Goal: Complete application form: Complete application form

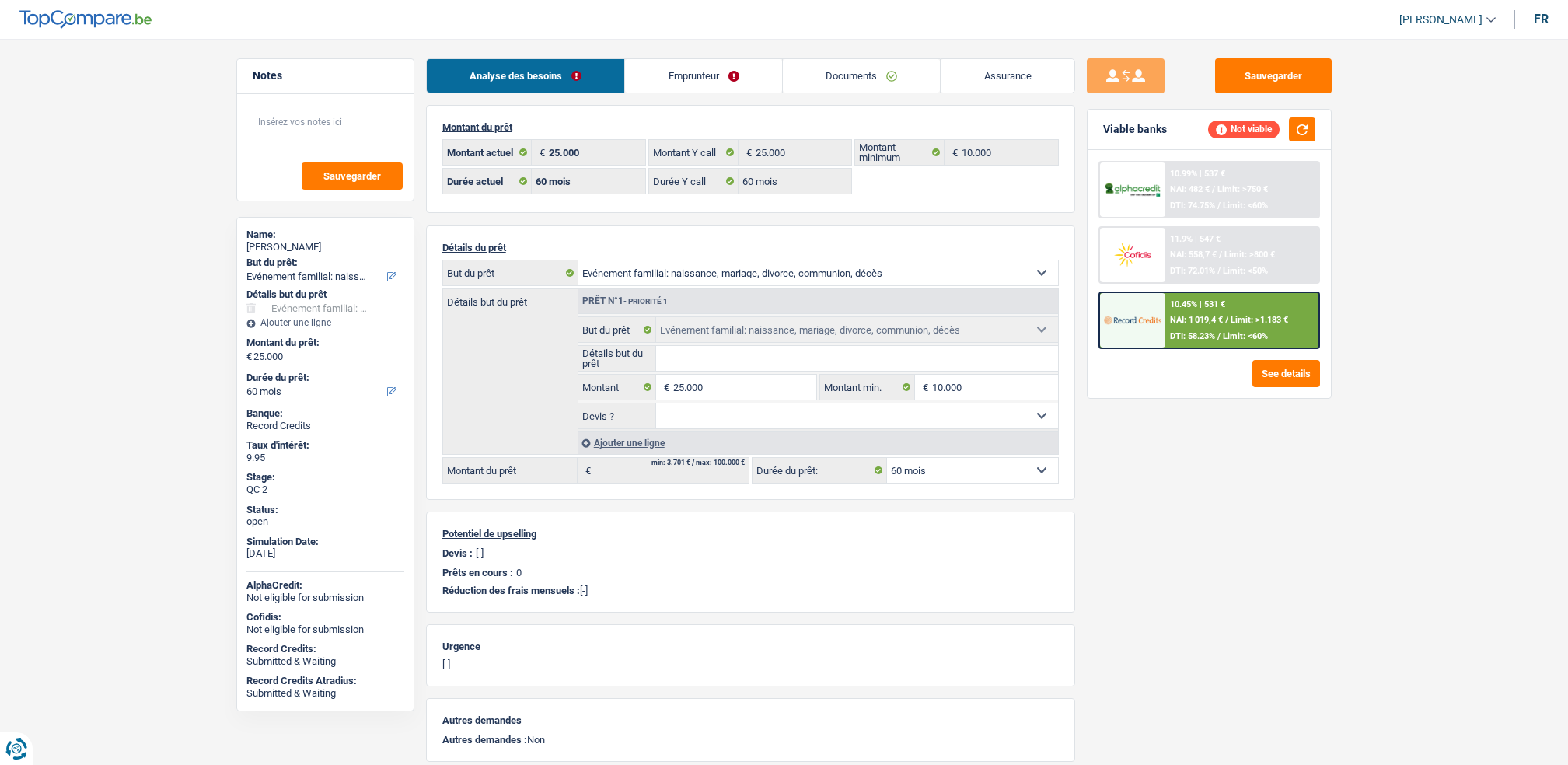
select select "familyEvent"
select select "60"
select select "32"
select select "single"
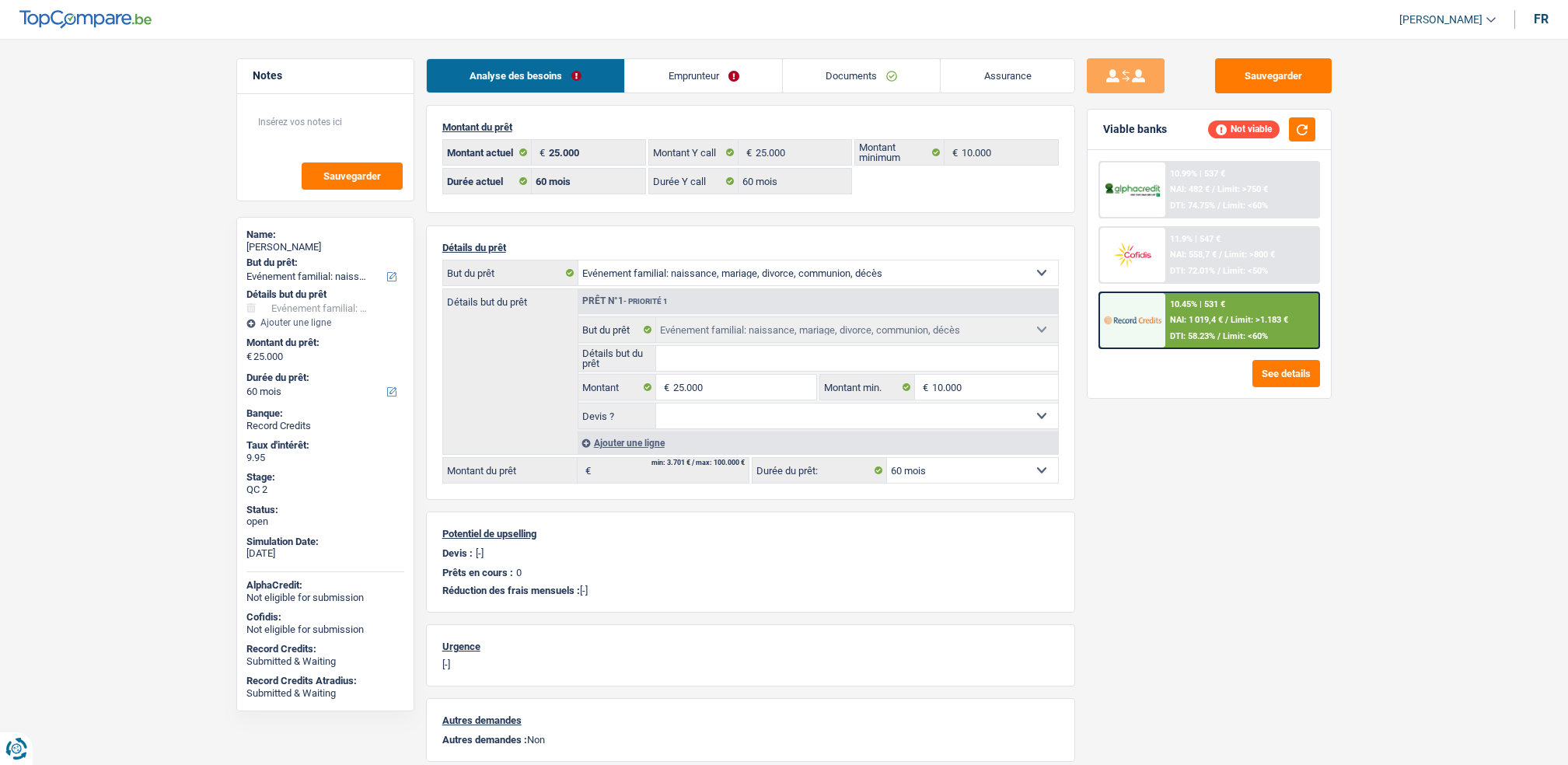
select select "independent"
select select "familyAllowances"
select select "netSalary"
select select "BE"
click at [770, 71] on link "Emprunteur" at bounding box center [703, 76] width 157 height 34
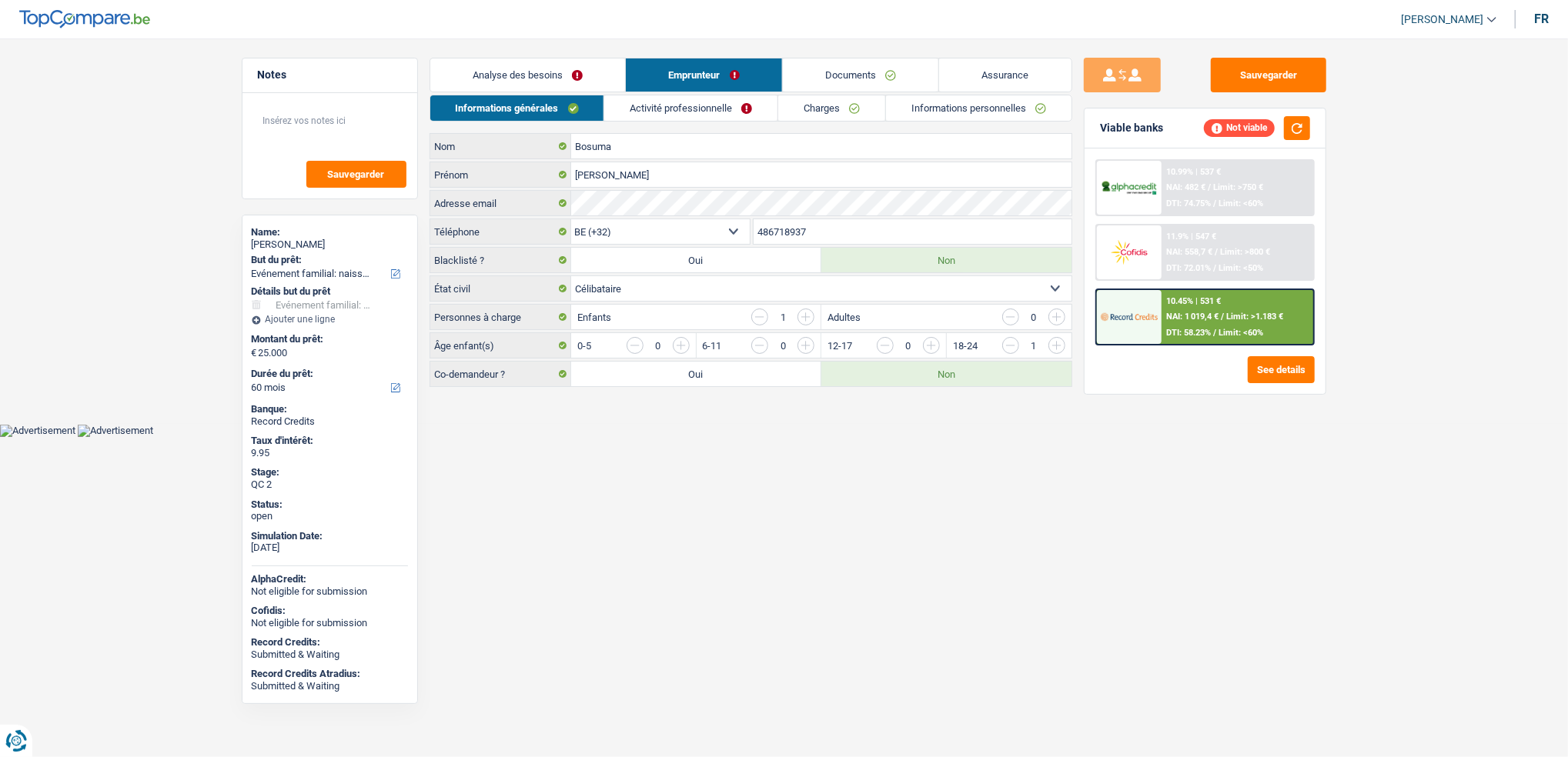
click at [761, 114] on link "Activité professionnelle" at bounding box center [690, 109] width 173 height 26
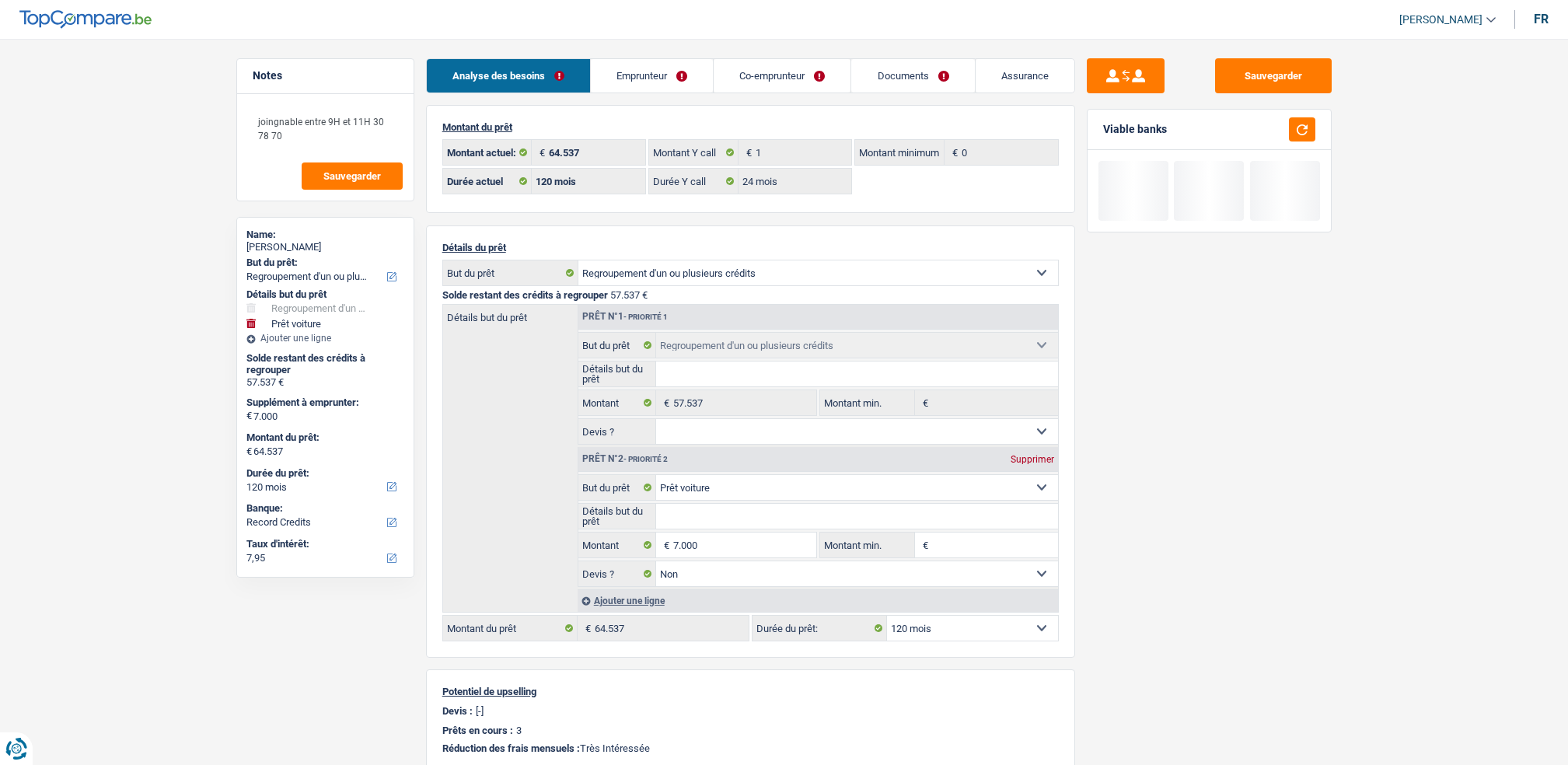
select select "refinancing"
select select "car"
select select "120"
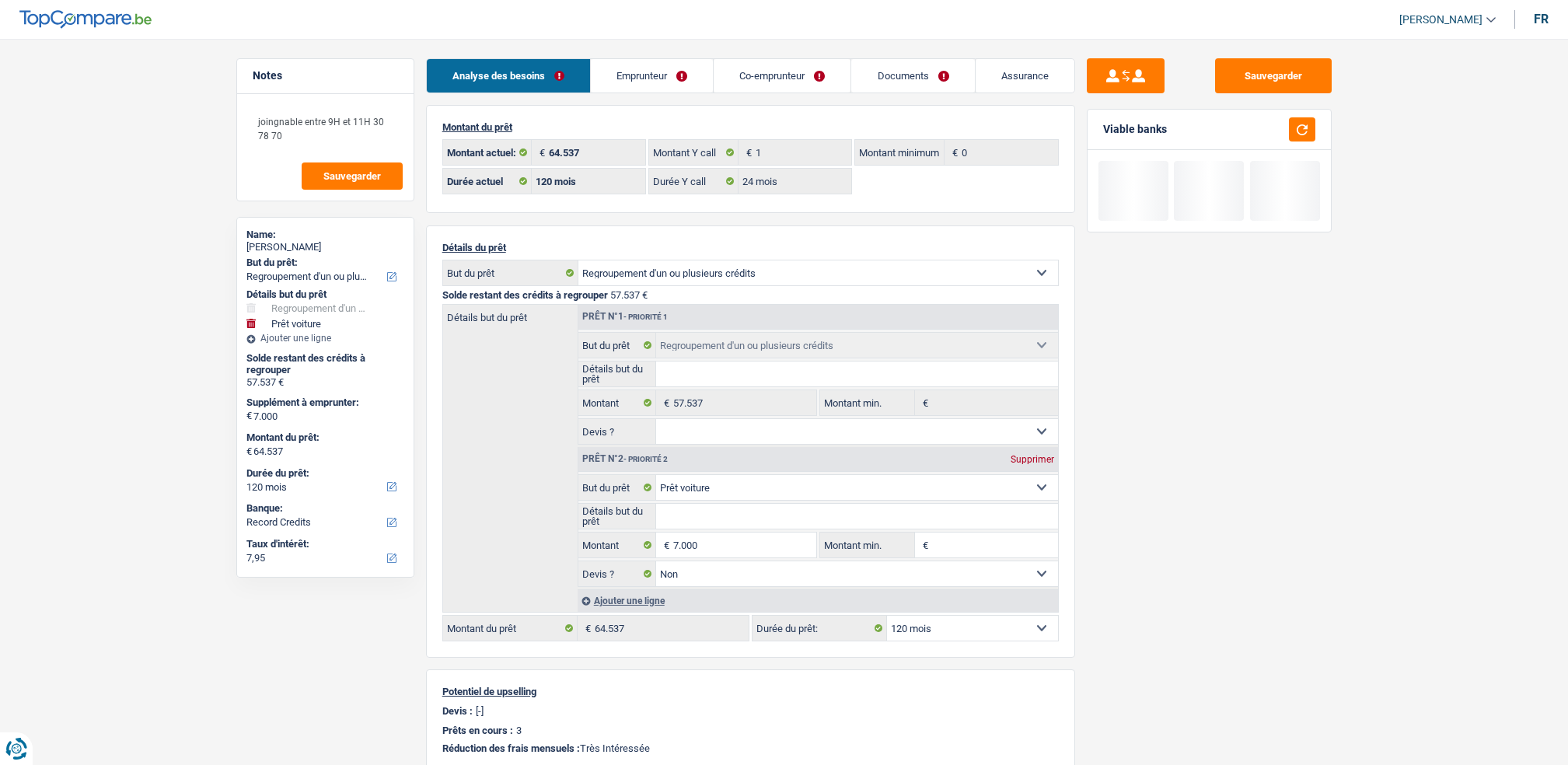
select select "24"
select select "refinancing"
select select "car"
select select "false"
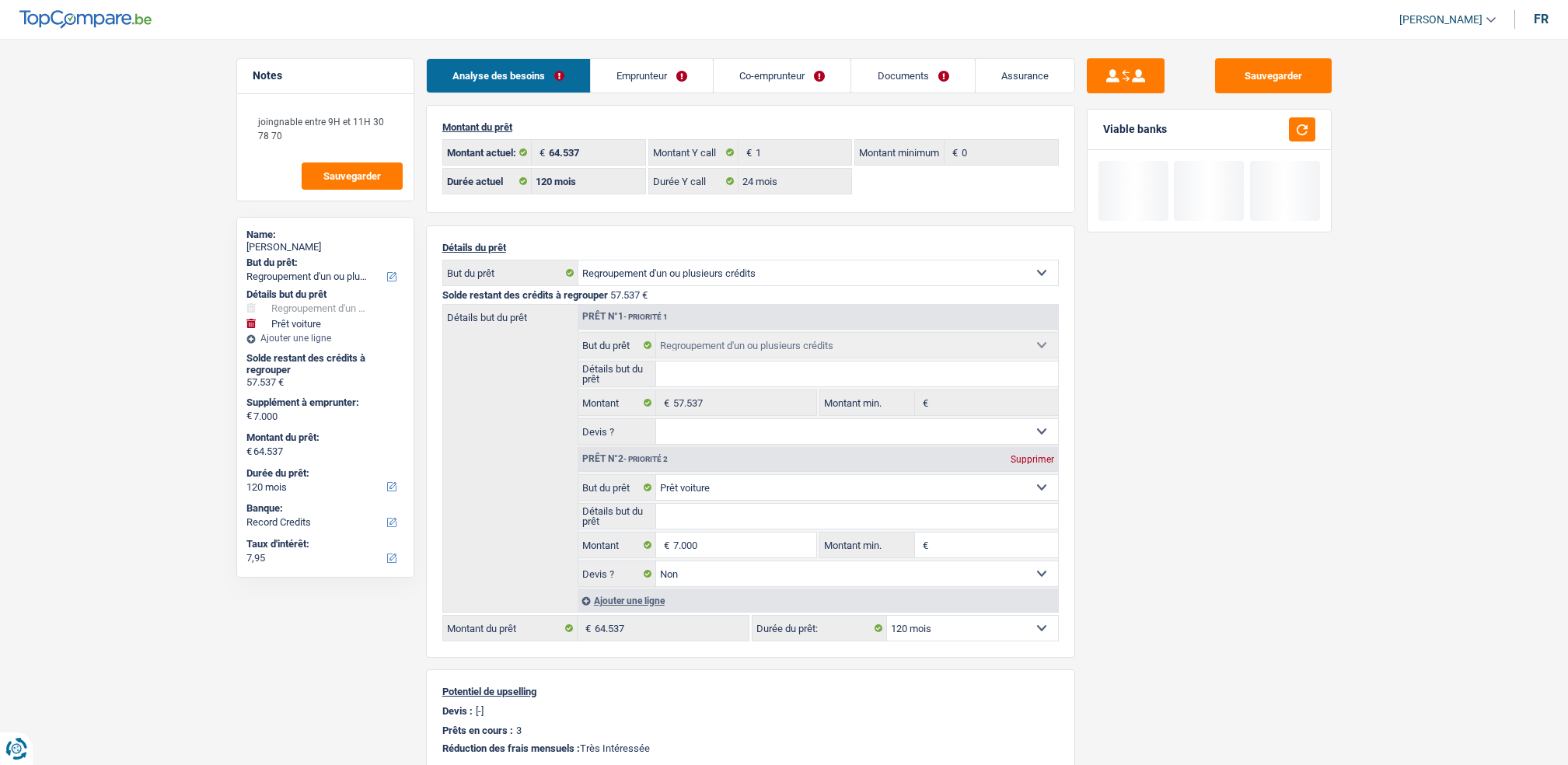
select select "120"
select select "ownerWithMortgage"
select select "BE"
select select "personalLoan"
select select "medicalFees"
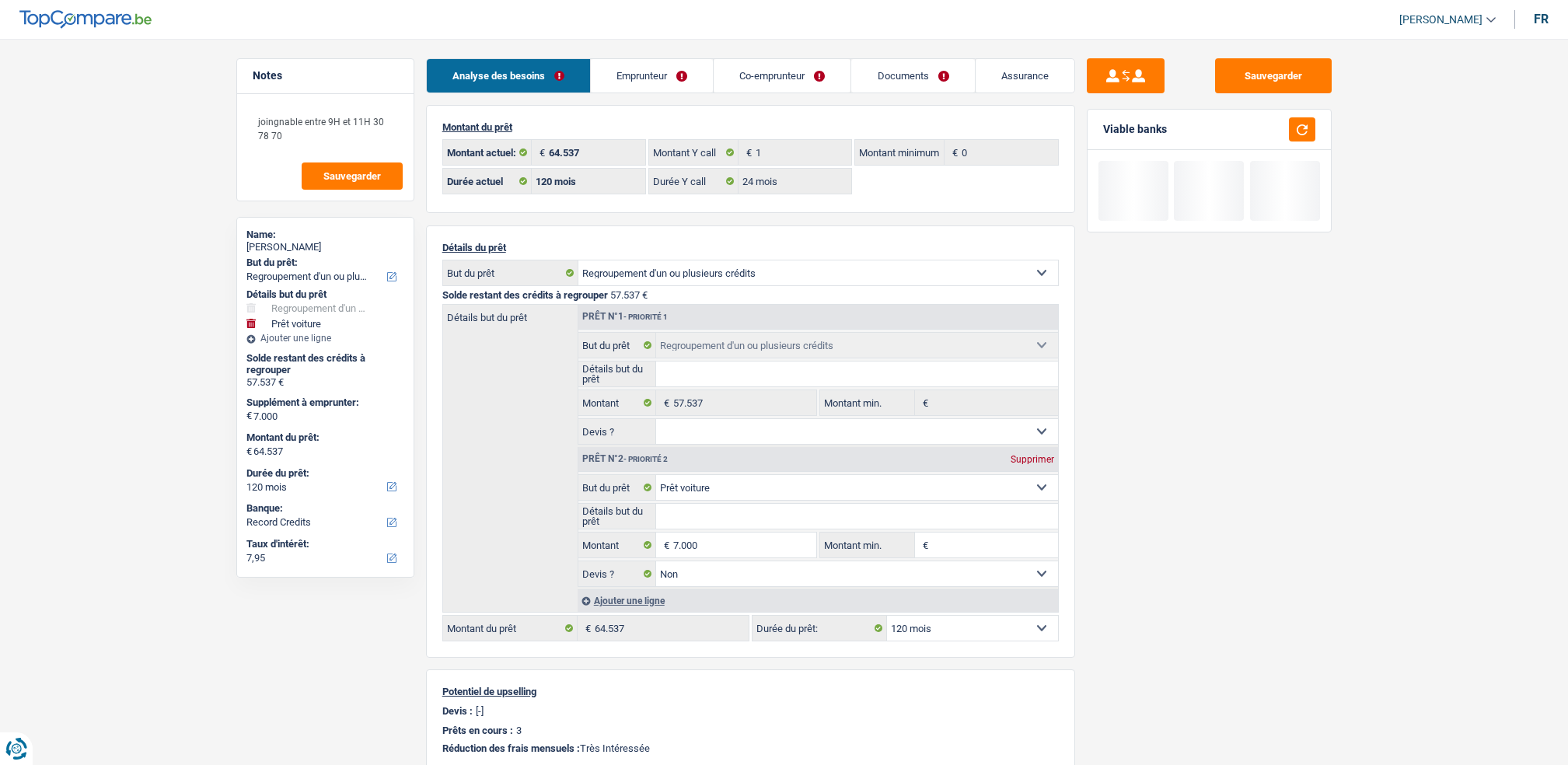
select select "48"
select select "cardOrCredit"
select select "mortgage"
select select "300"
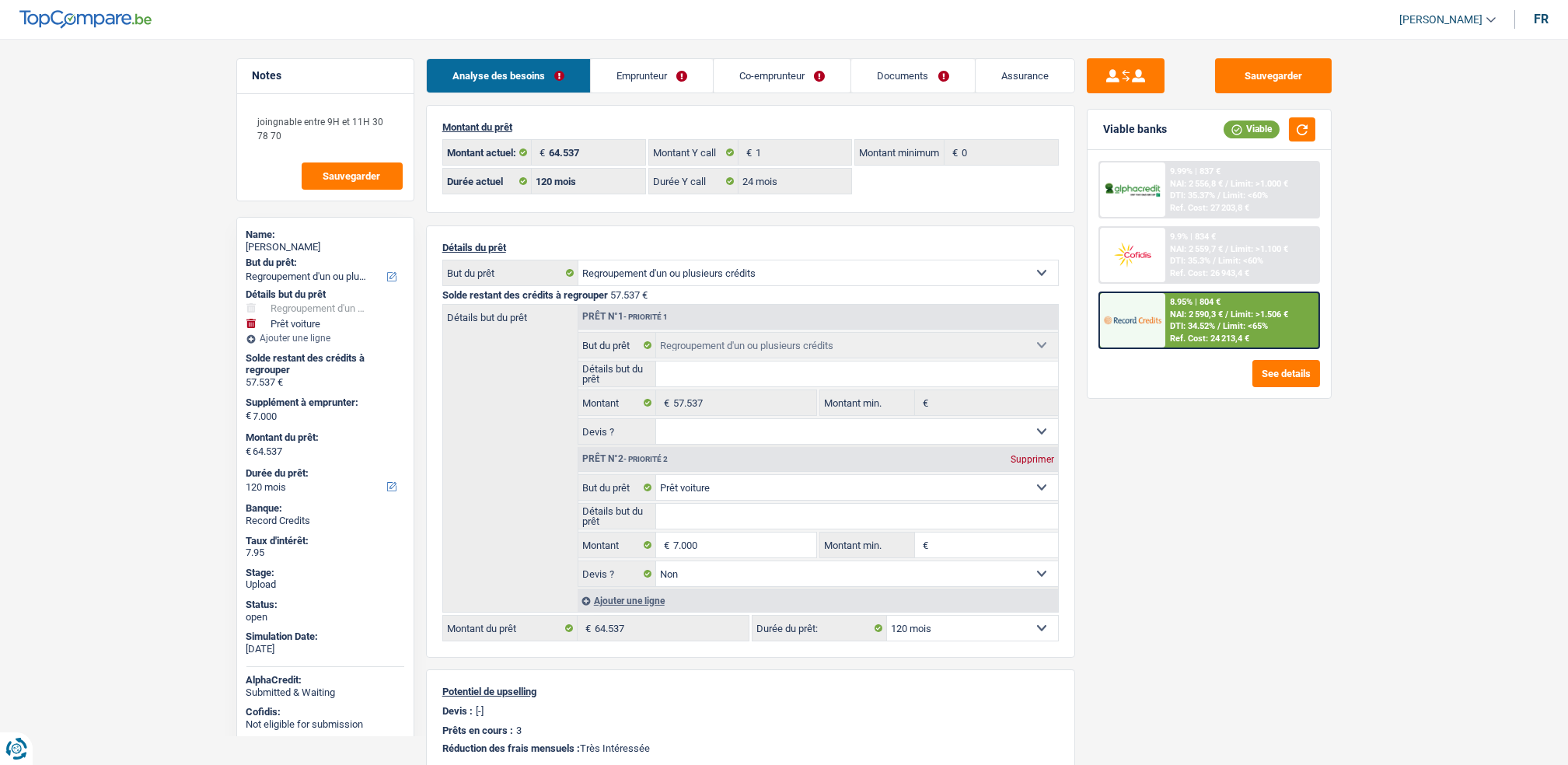
click at [682, 82] on link "Emprunteur" at bounding box center [651, 76] width 122 height 34
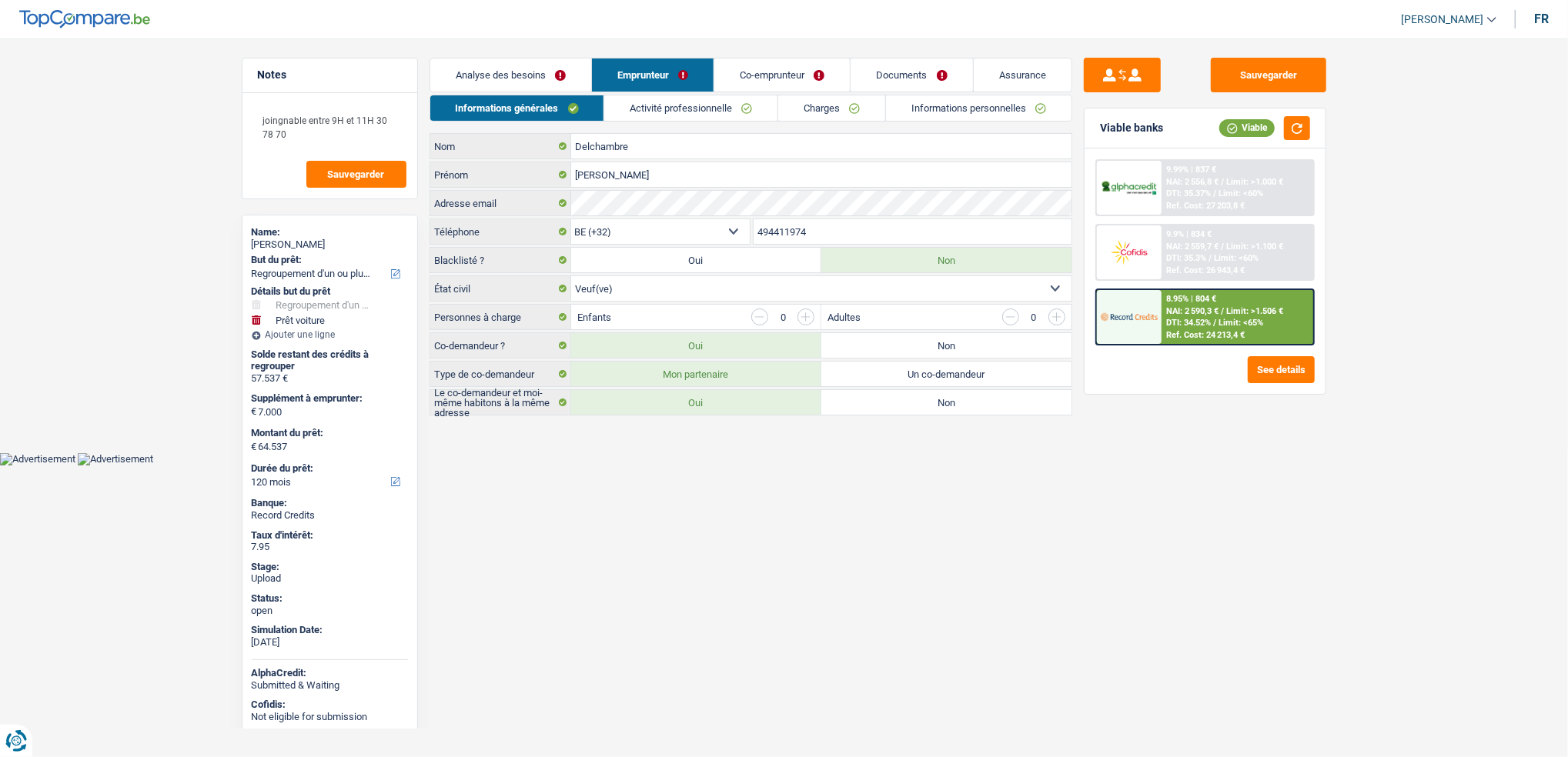
click at [696, 116] on link "Activité professionnelle" at bounding box center [690, 109] width 173 height 26
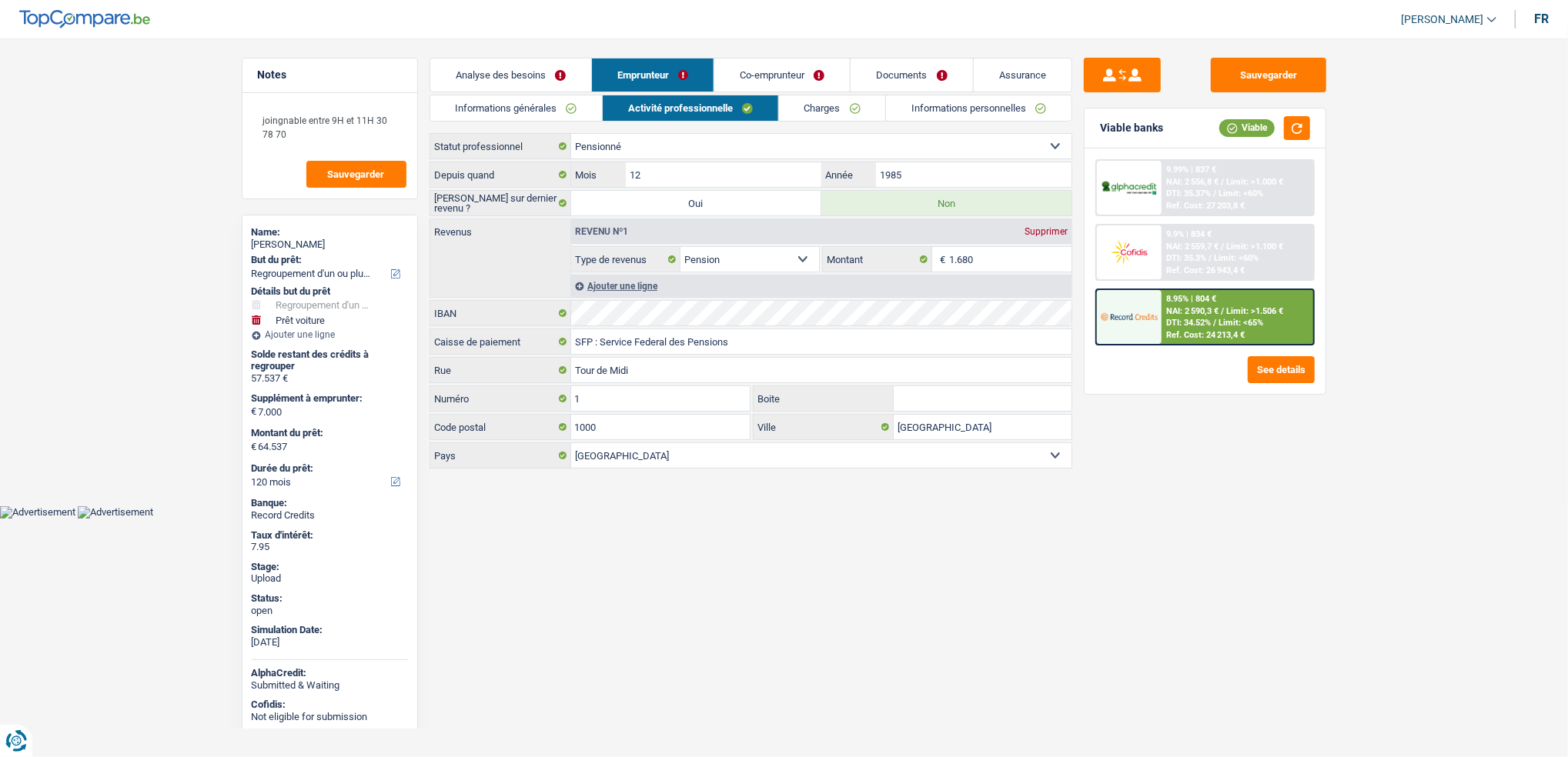
click at [796, 127] on div "Informations générales Activité professionnelle Charges Informations personnell…" at bounding box center [750, 282] width 643 height 376
click at [797, 121] on div "Informations générales Activité professionnelle Charges Informations personnell…" at bounding box center [750, 282] width 643 height 376
click at [801, 110] on link "Charges" at bounding box center [832, 109] width 107 height 26
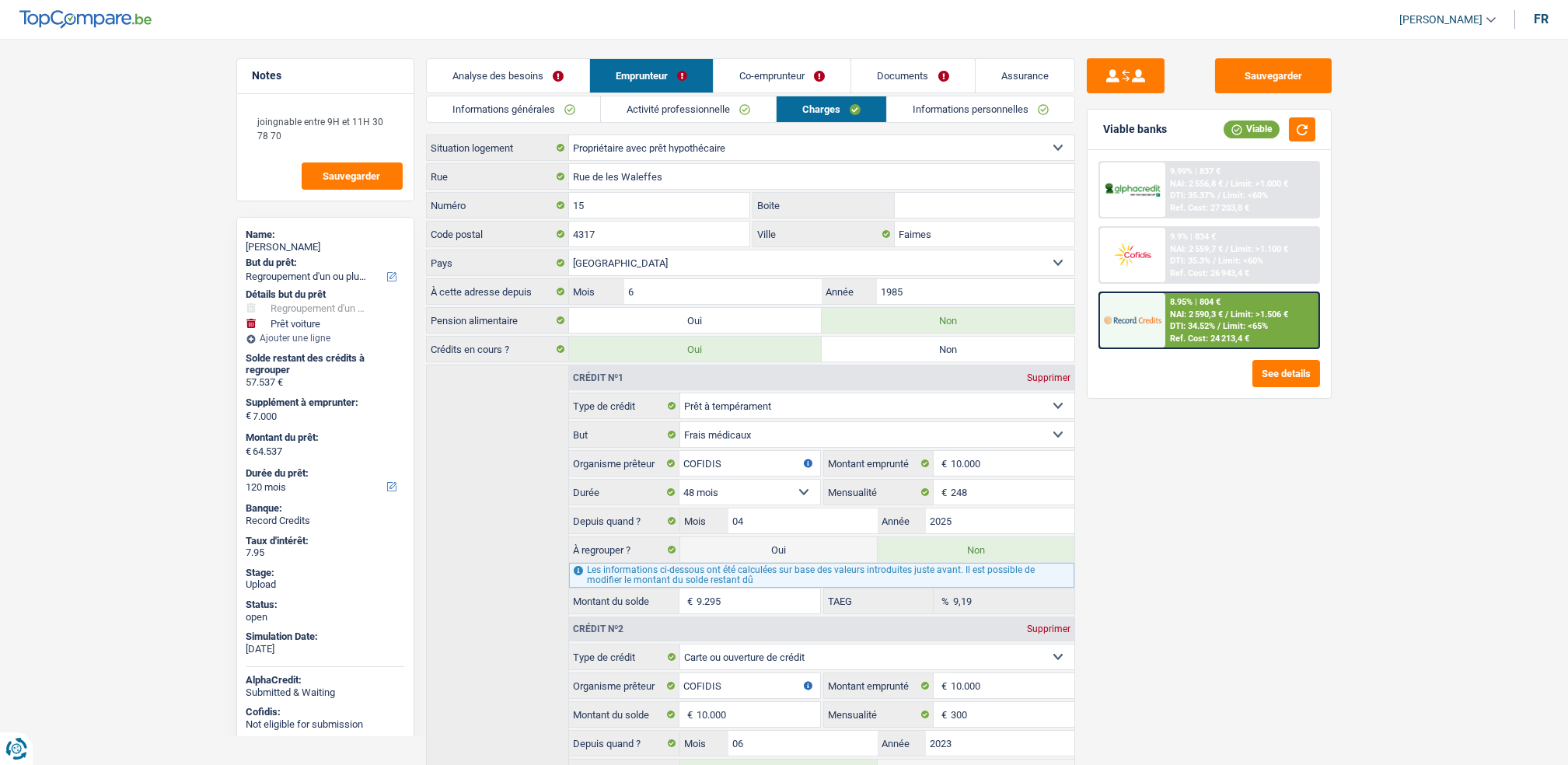
click at [718, 103] on link "Activité professionnelle" at bounding box center [687, 110] width 175 height 26
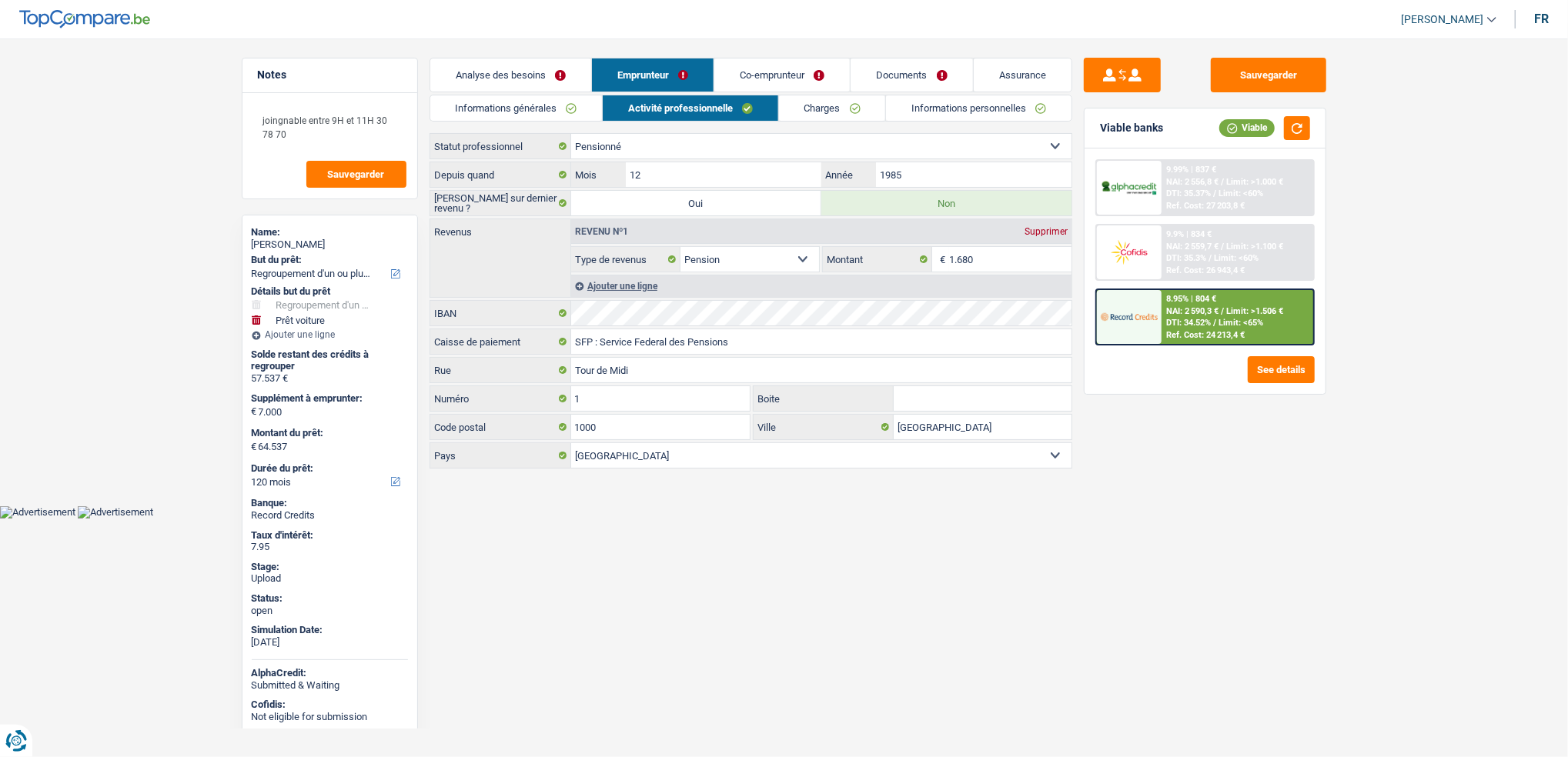
click at [819, 125] on div "Informations générales Activité professionnelle Charges Informations personnell…" at bounding box center [750, 282] width 643 height 376
click at [819, 123] on div "Informations générales Activité professionnelle Charges Informations personnell…" at bounding box center [750, 282] width 643 height 376
drag, startPoint x: 819, startPoint y: 123, endPoint x: 808, endPoint y: 110, distance: 17.0
click at [808, 110] on link "Charges" at bounding box center [832, 109] width 107 height 26
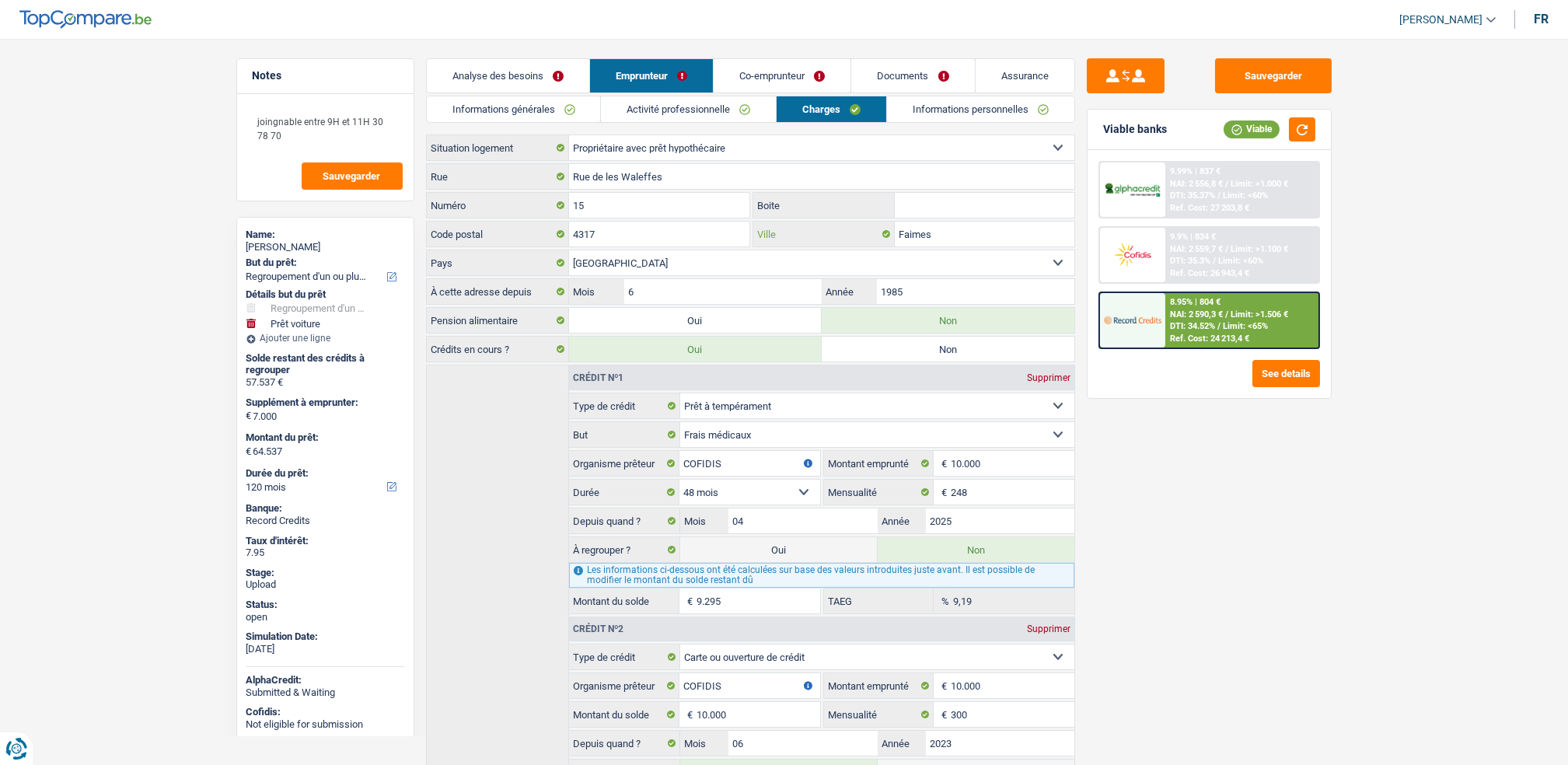
click at [967, 239] on input "Faimes" at bounding box center [984, 233] width 180 height 25
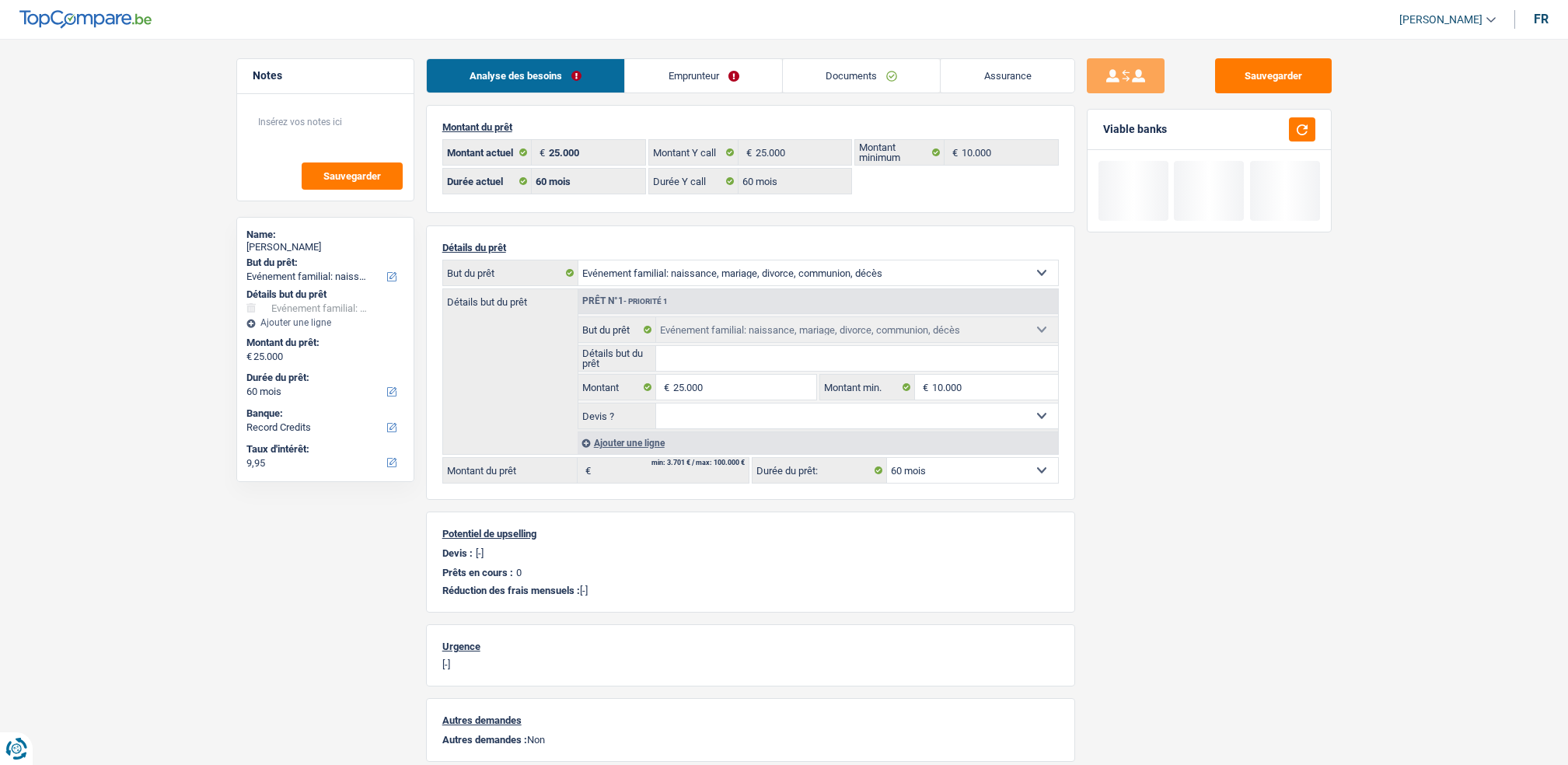
select select "familyEvent"
select select "60"
select select "record credits"
select select "60"
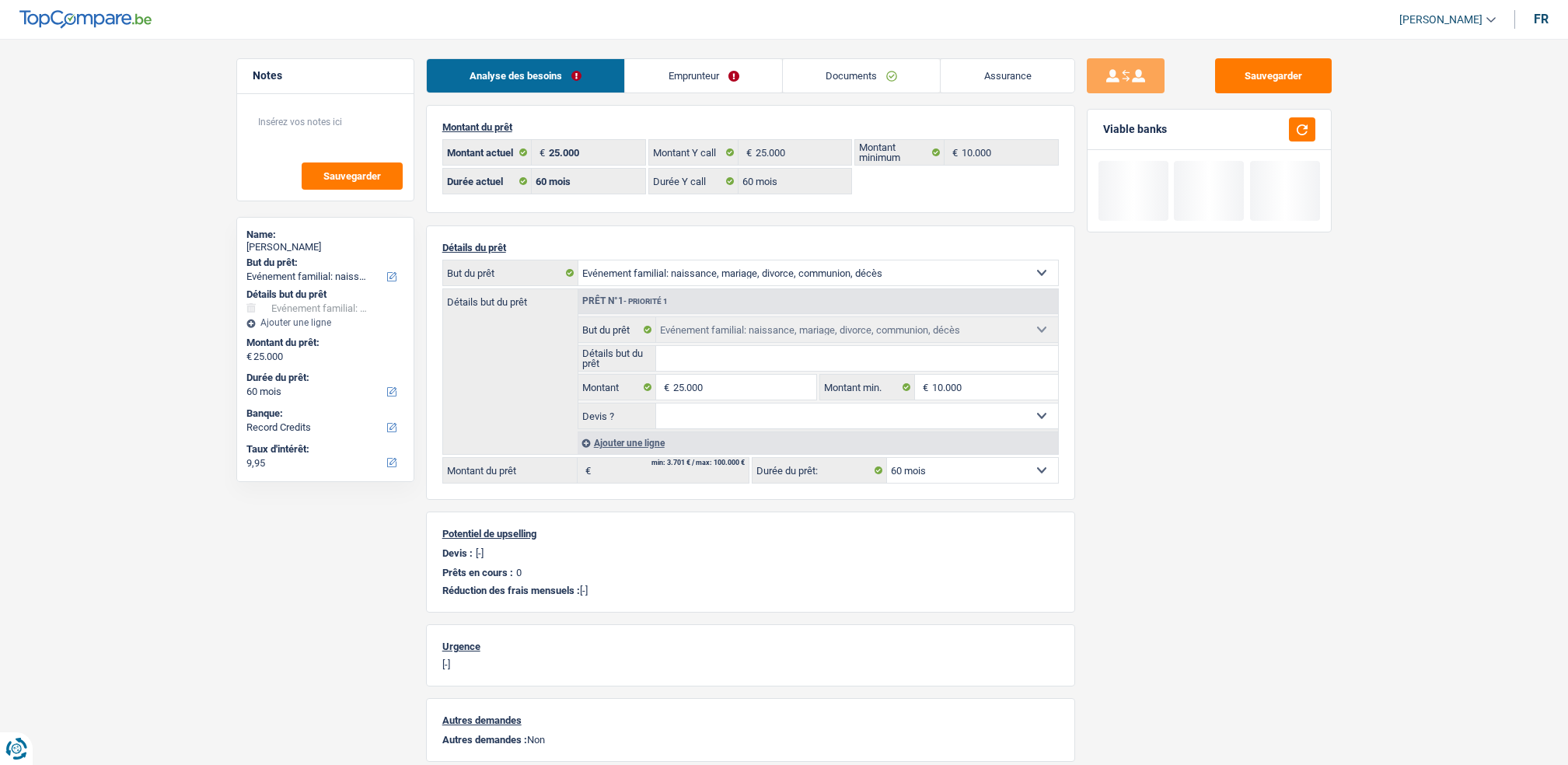
select select "60"
select select "familyEvent"
select select "60"
select select "independent"
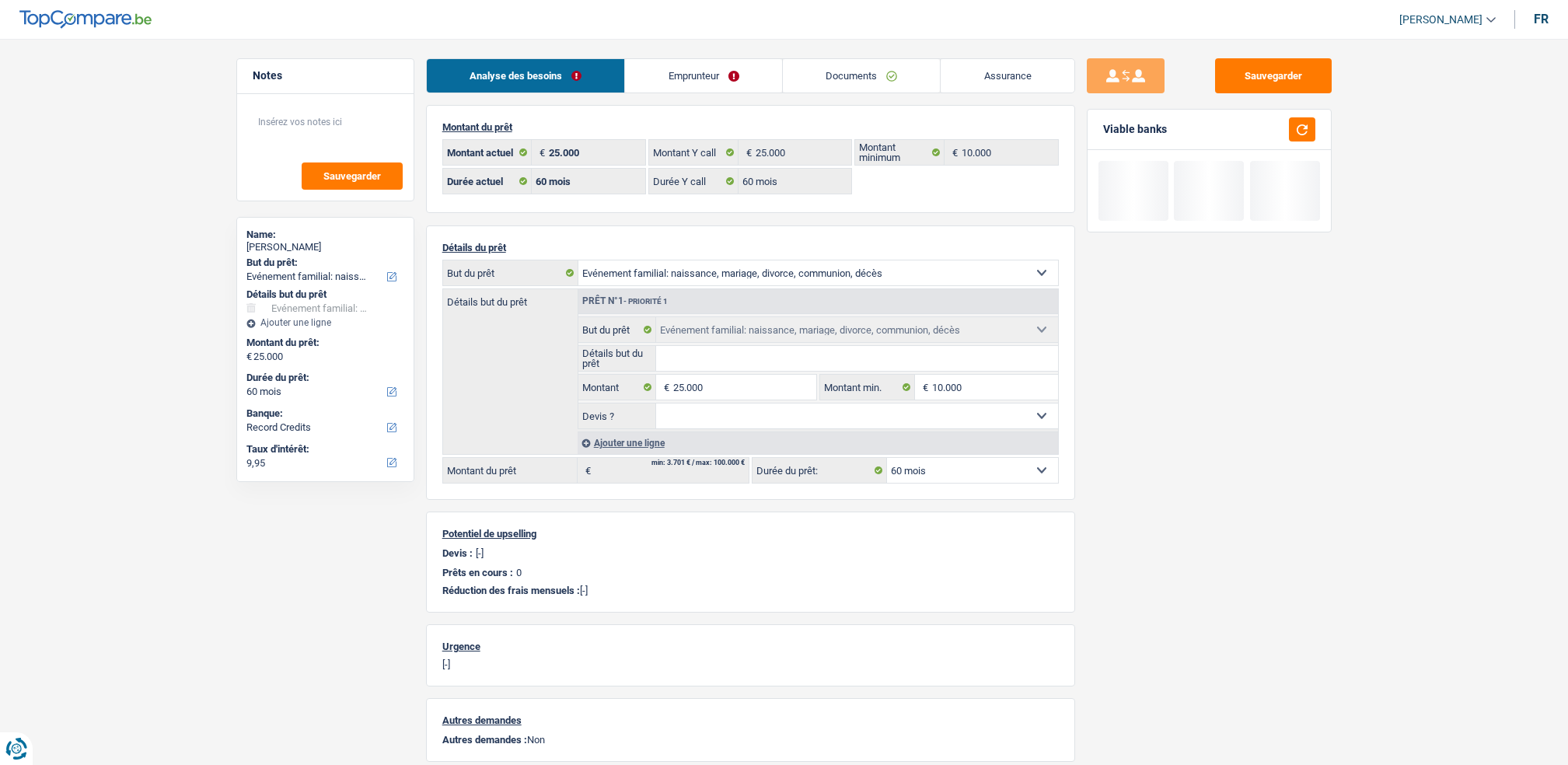
select select "familyAllowances"
select select "netSalary"
select select "BE"
click at [617, 79] on link "Analyse des besoins" at bounding box center [526, 76] width 198 height 34
click at [652, 76] on link "Emprunteur" at bounding box center [703, 76] width 157 height 34
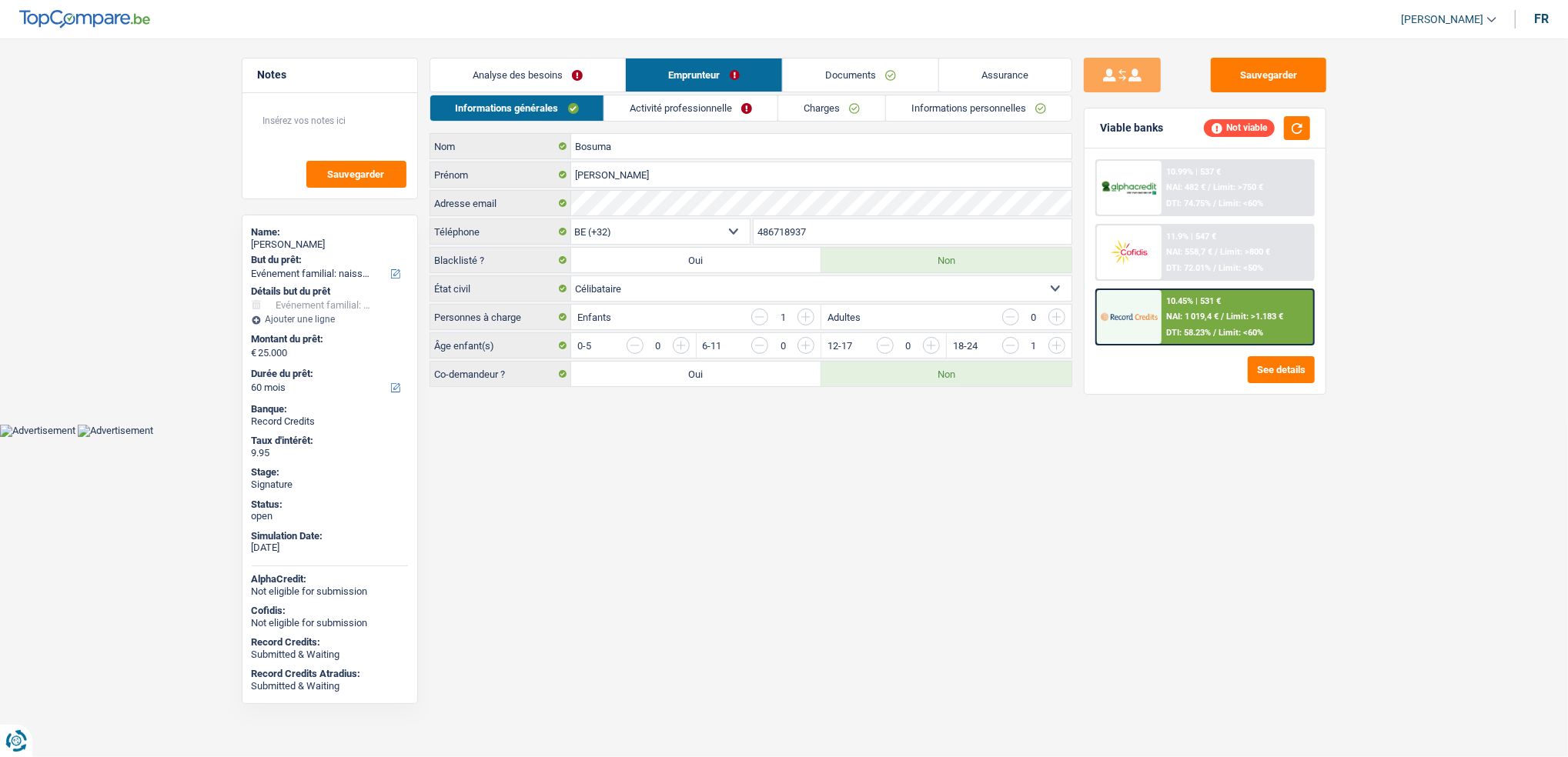
click at [653, 118] on link "Activité professionnelle" at bounding box center [690, 109] width 173 height 26
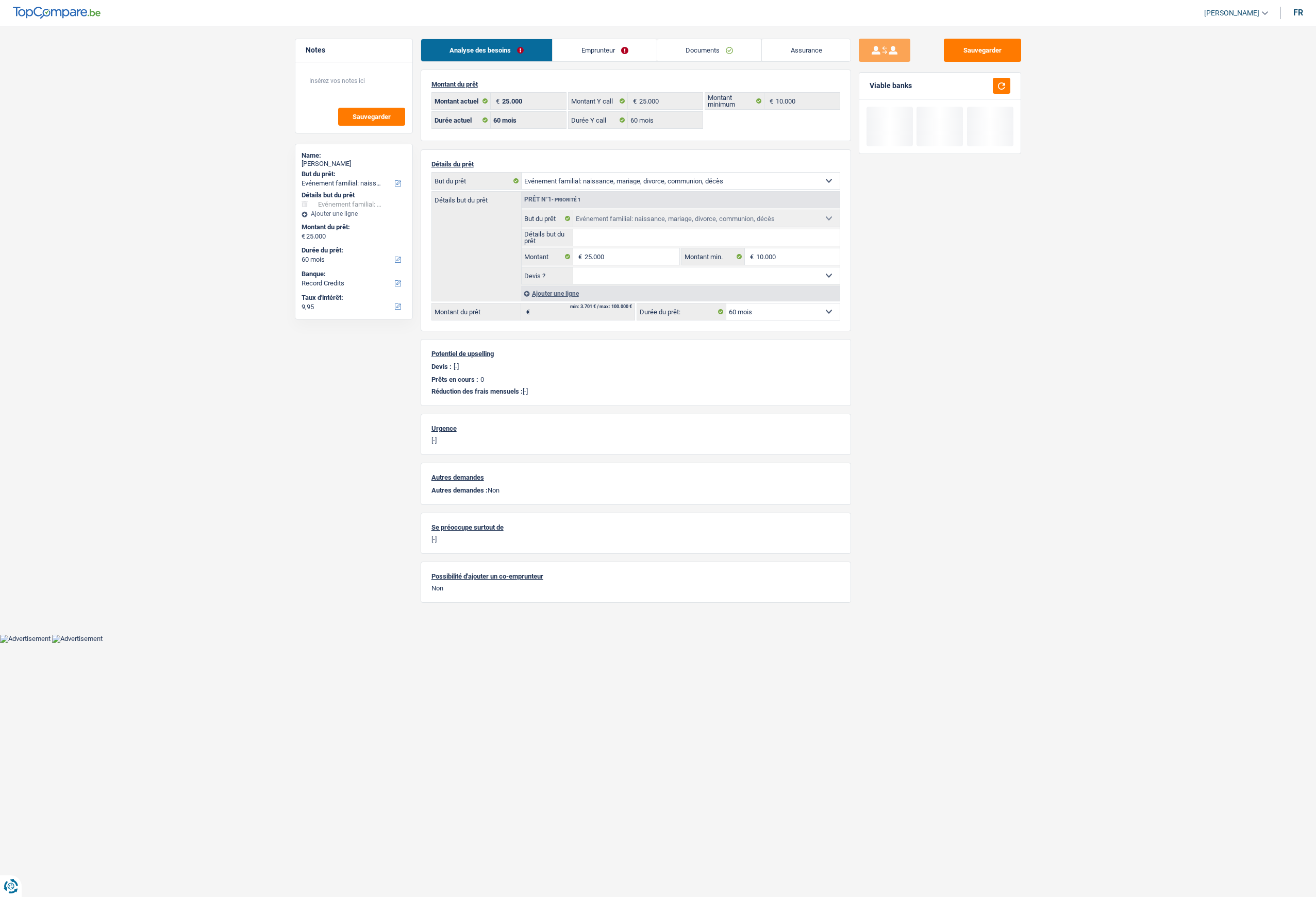
select select "familyEvent"
select select "60"
select select "record credits"
select select "60"
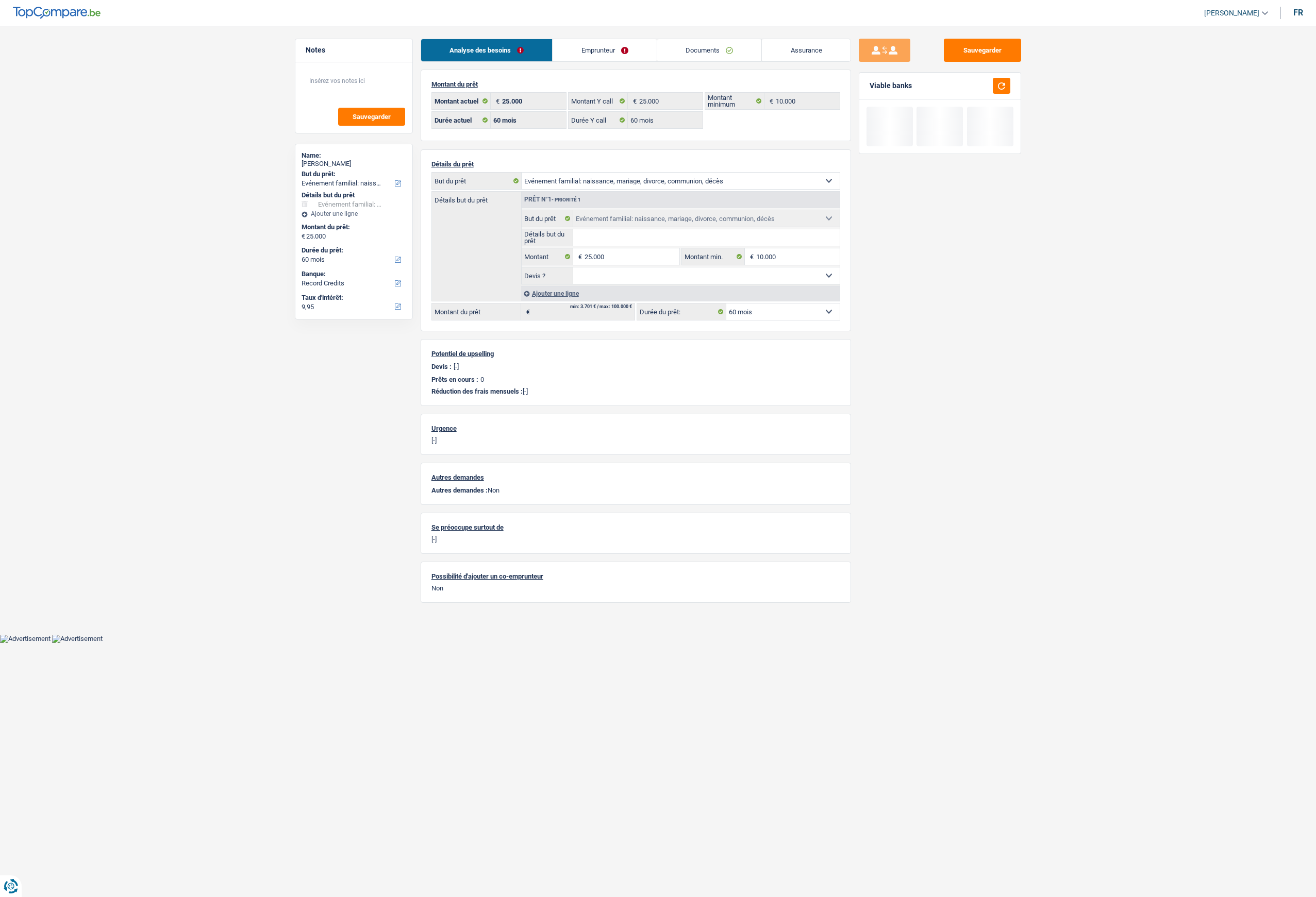
select select "60"
select select "familyEvent"
select select "60"
select select "independent"
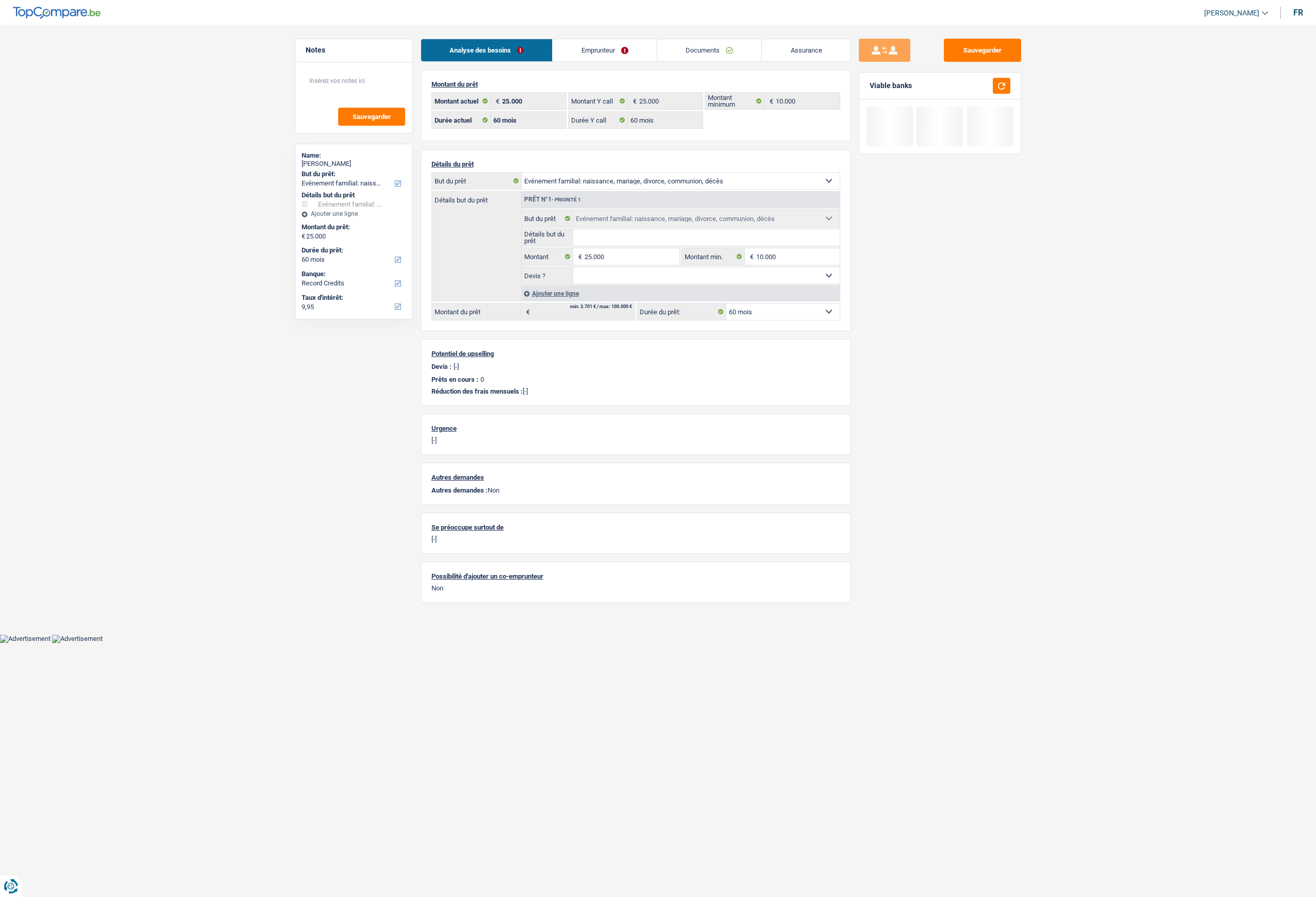
select select "familyAllowances"
select select "netSalary"
select select "BE"
drag, startPoint x: 0, startPoint y: 0, endPoint x: 612, endPoint y: 50, distance: 614.0
click at [612, 50] on link "Emprunteur" at bounding box center [604, 50] width 104 height 22
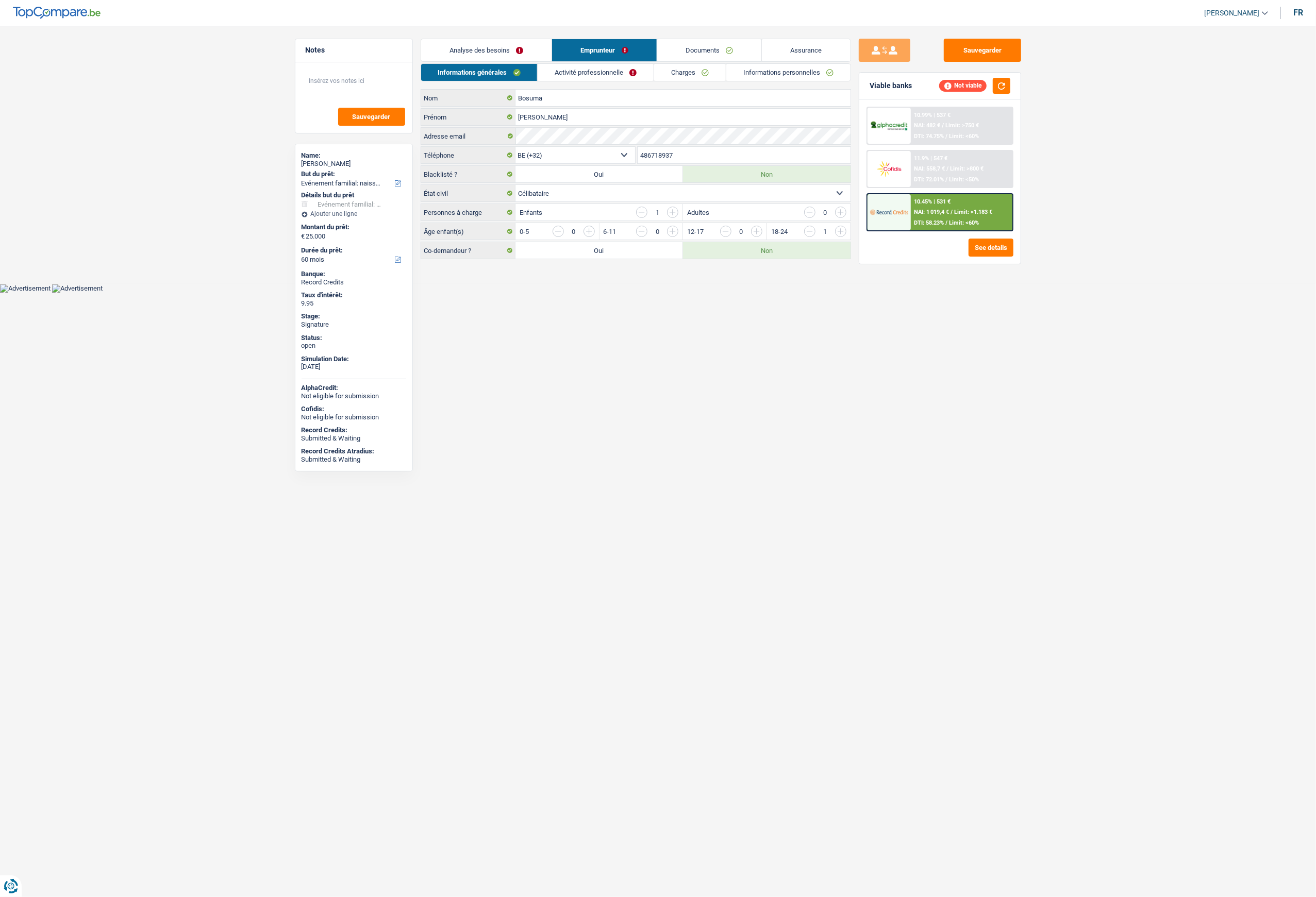
click at [598, 81] on link "Activité professionnelle" at bounding box center [595, 73] width 116 height 17
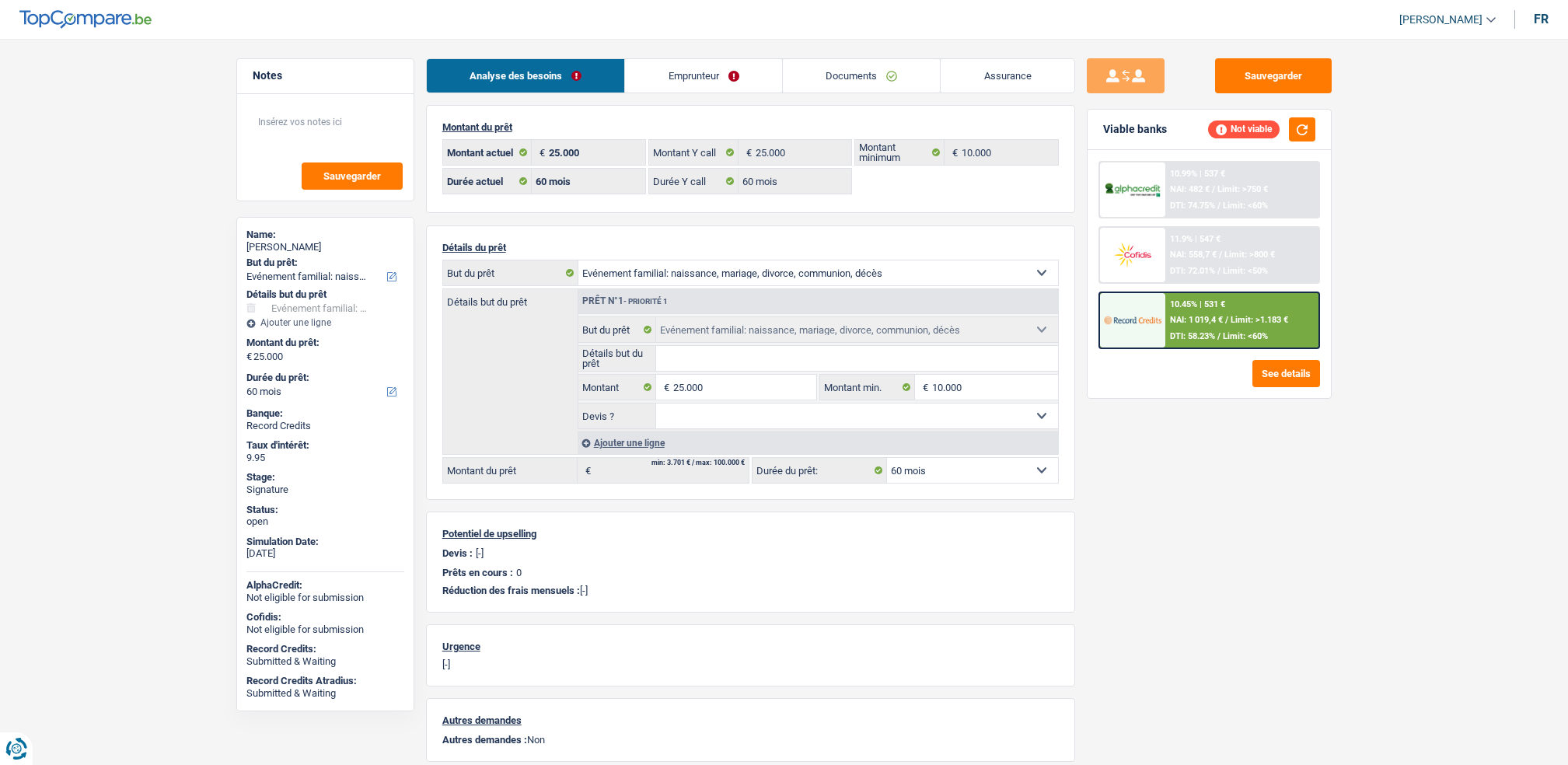
select select "familyEvent"
select select "60"
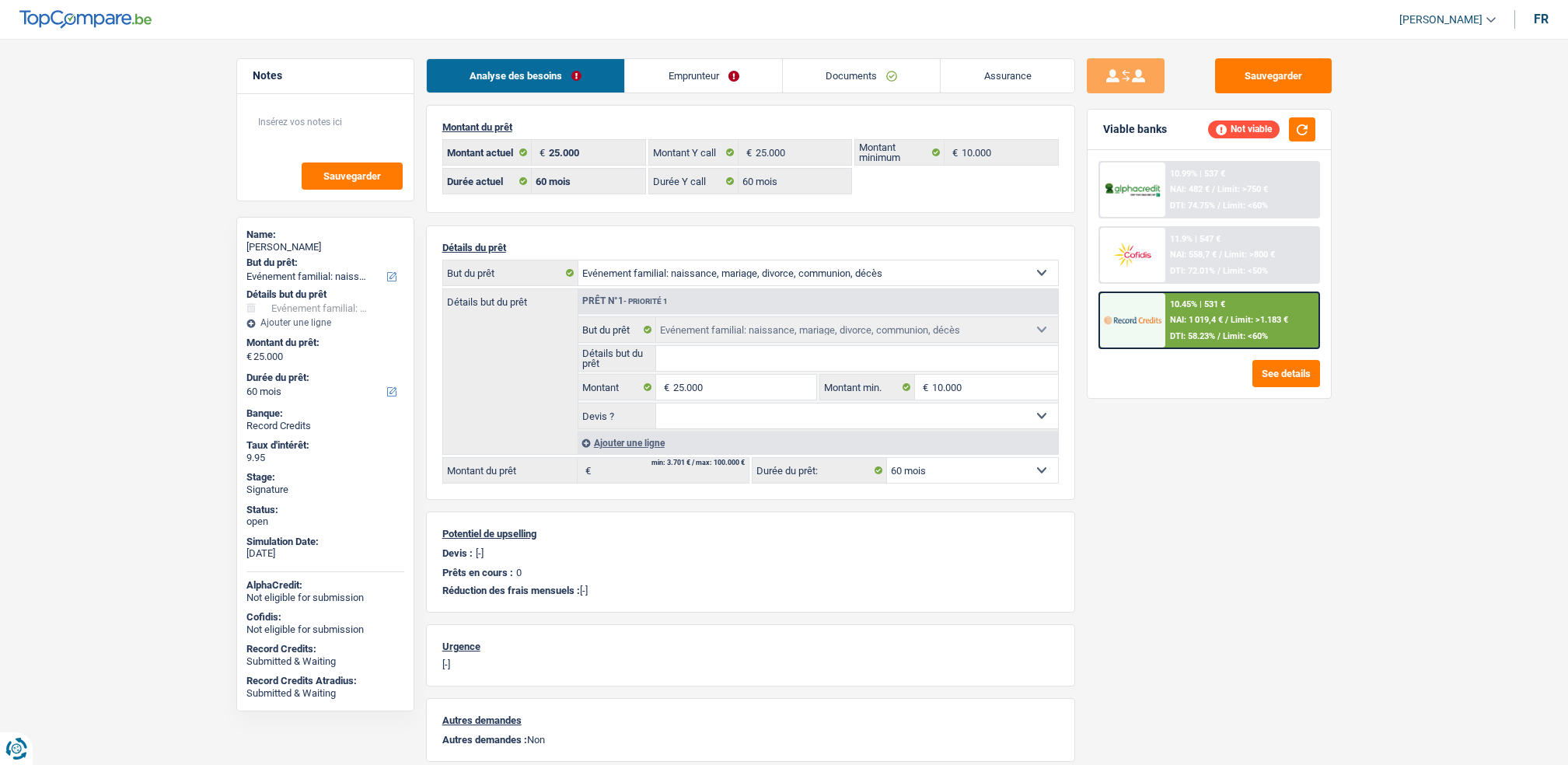
select select "familyEvent"
select select "60"
click at [681, 73] on link "Emprunteur" at bounding box center [703, 76] width 157 height 34
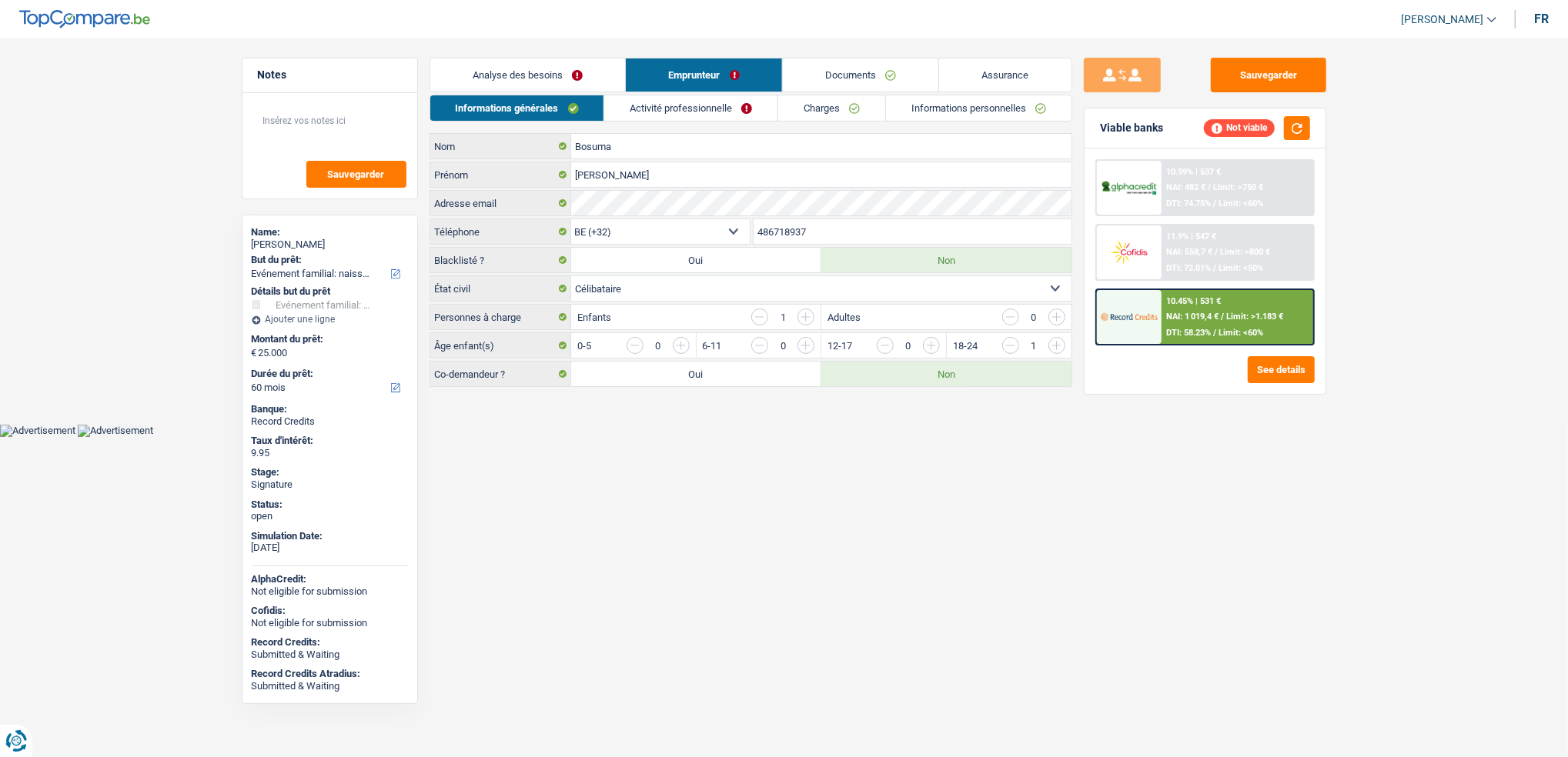
click at [684, 107] on link "Activité professionnelle" at bounding box center [690, 109] width 173 height 26
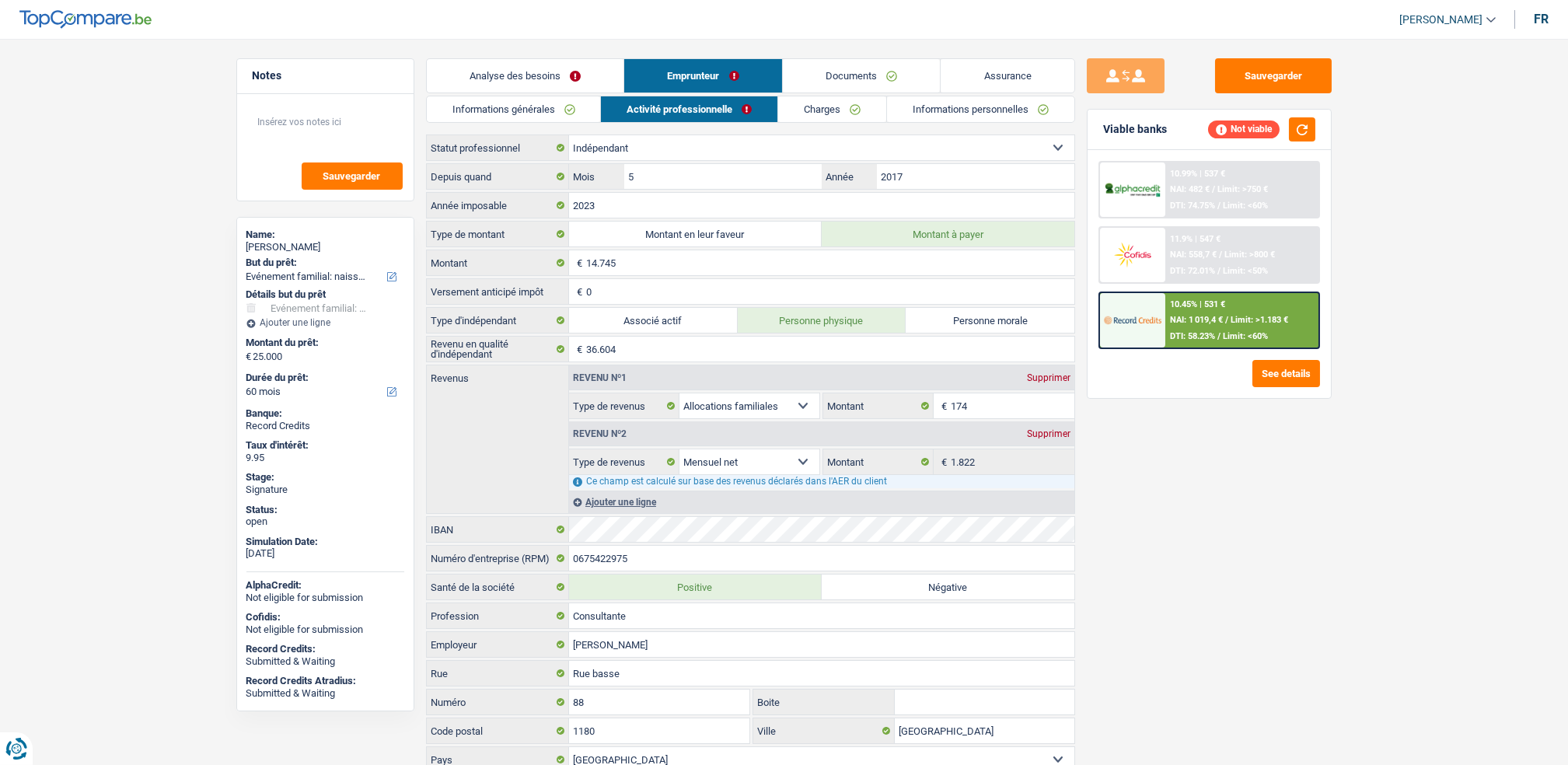
click at [827, 103] on link "Charges" at bounding box center [832, 110] width 108 height 26
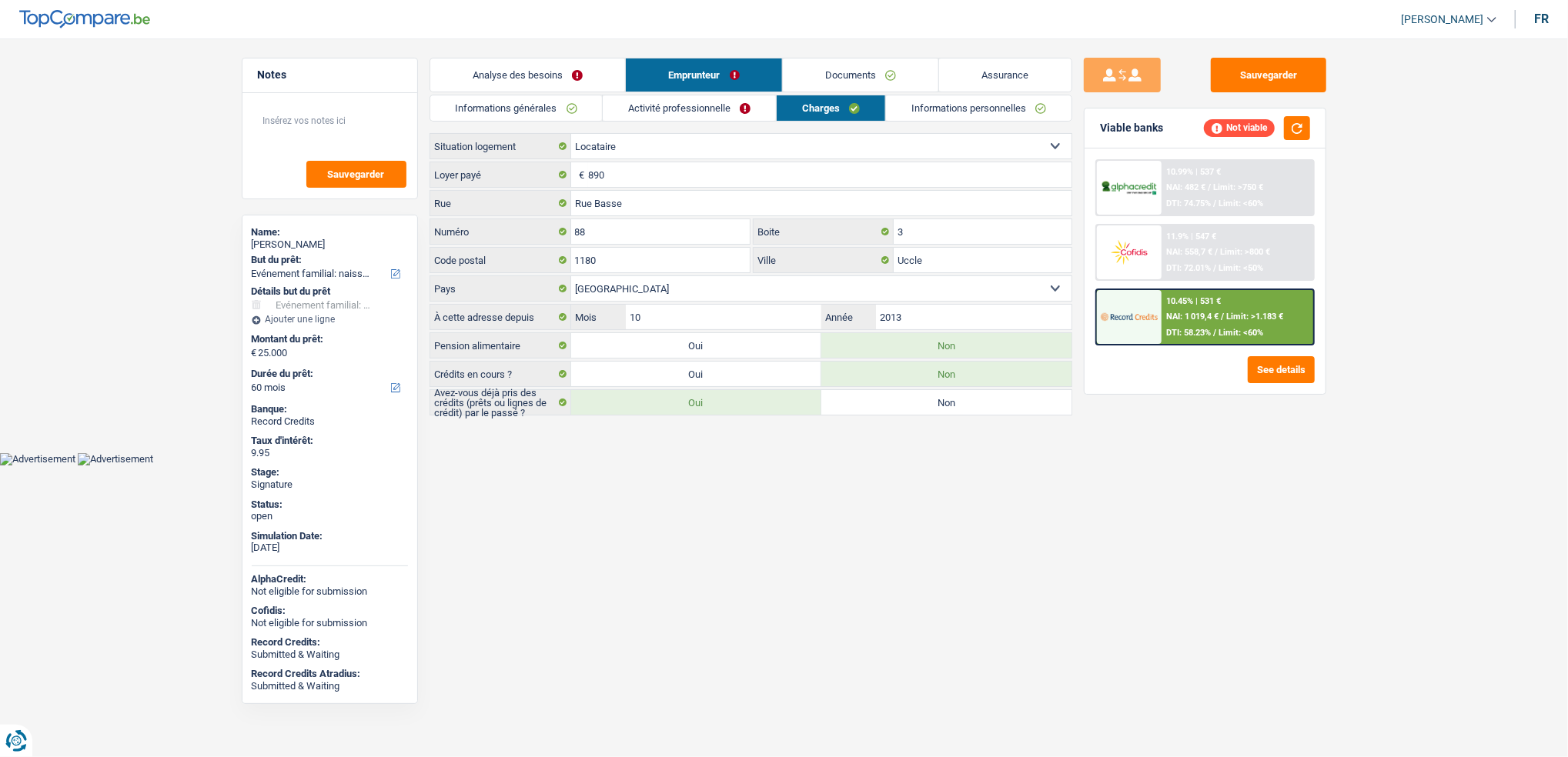
click at [958, 103] on link "Informations personnelles" at bounding box center [979, 109] width 186 height 26
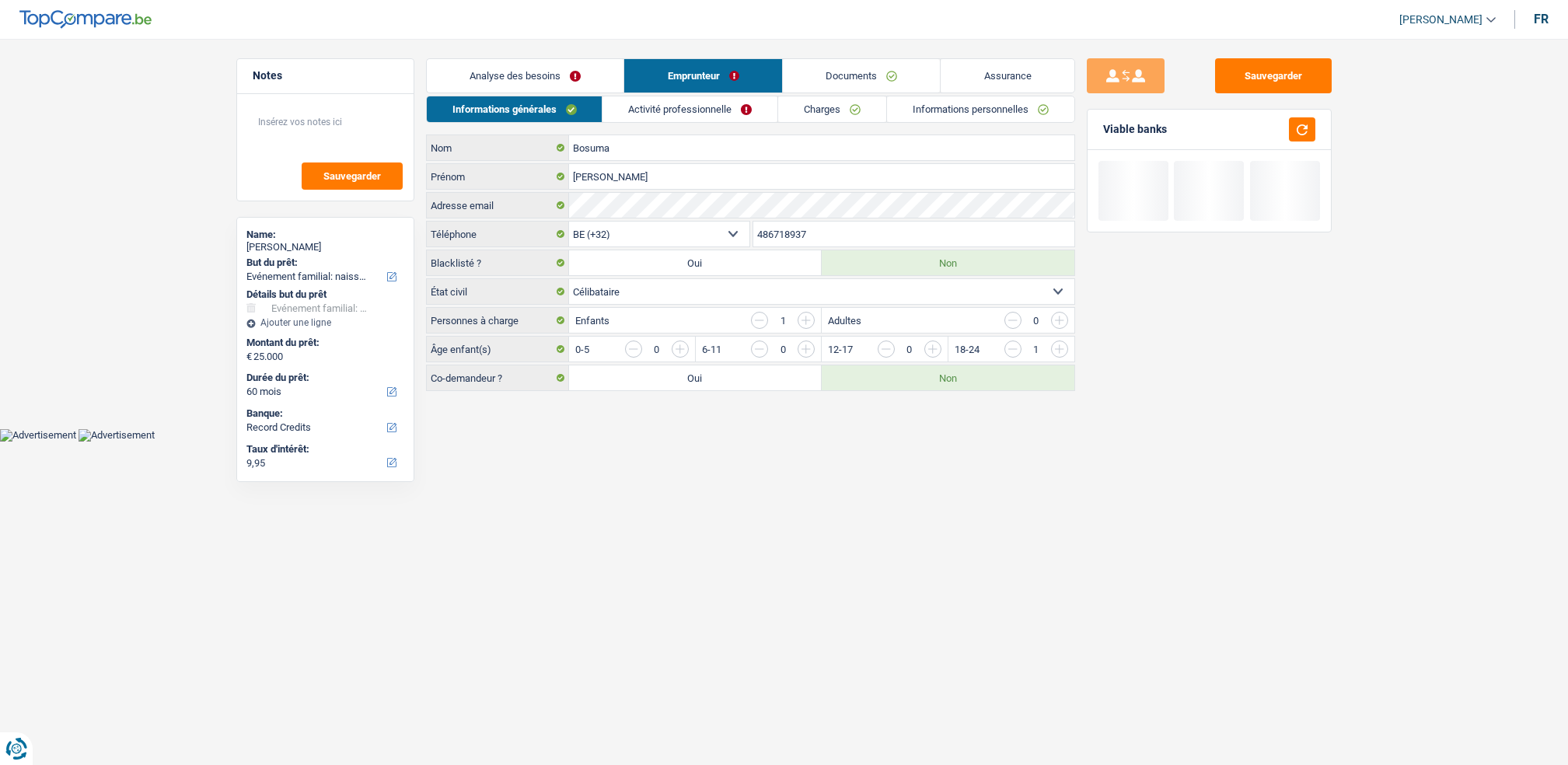
select select "familyEvent"
select select "60"
select select "32"
select select "single"
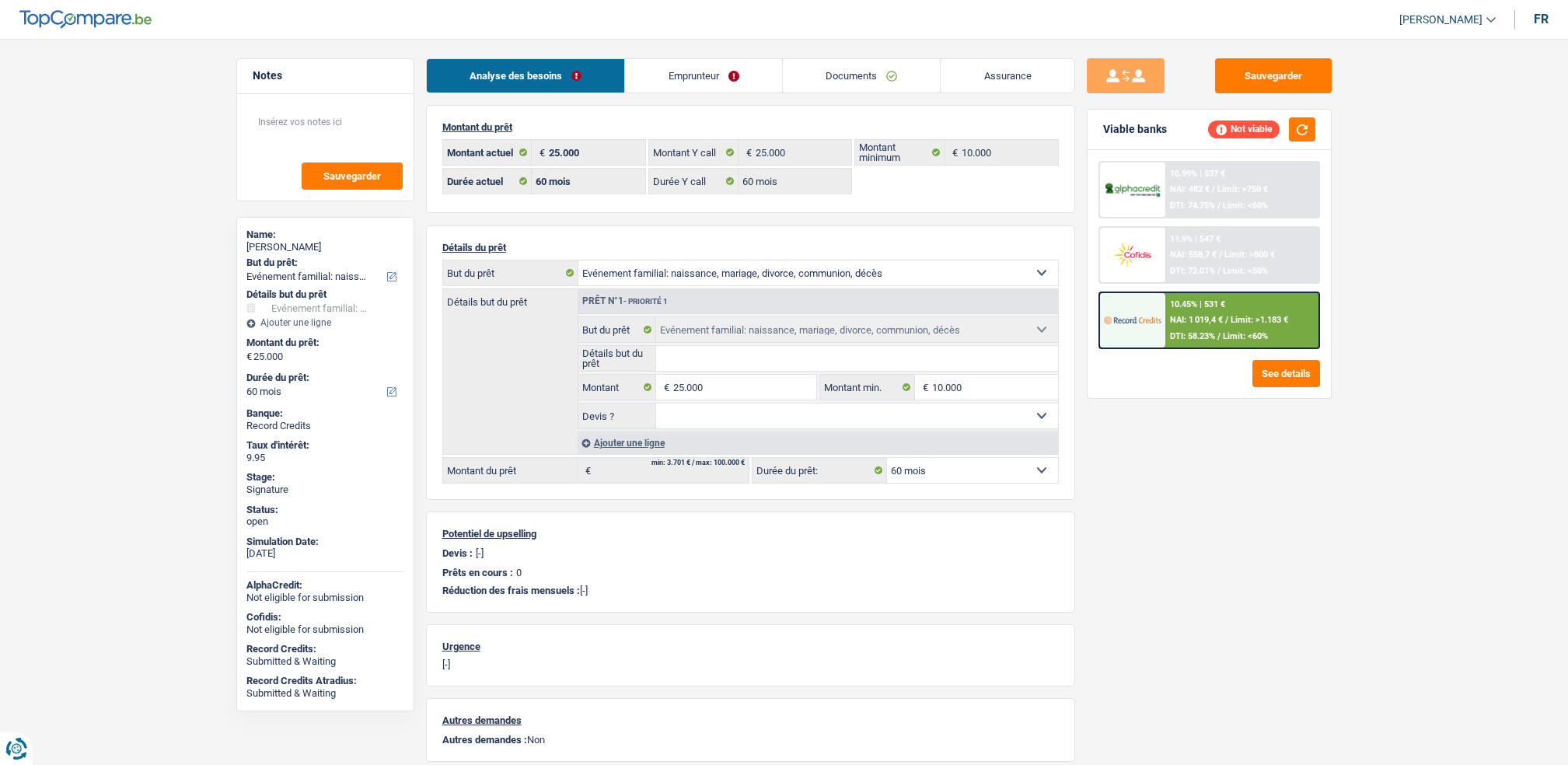
select select "familyEvent"
select select "60"
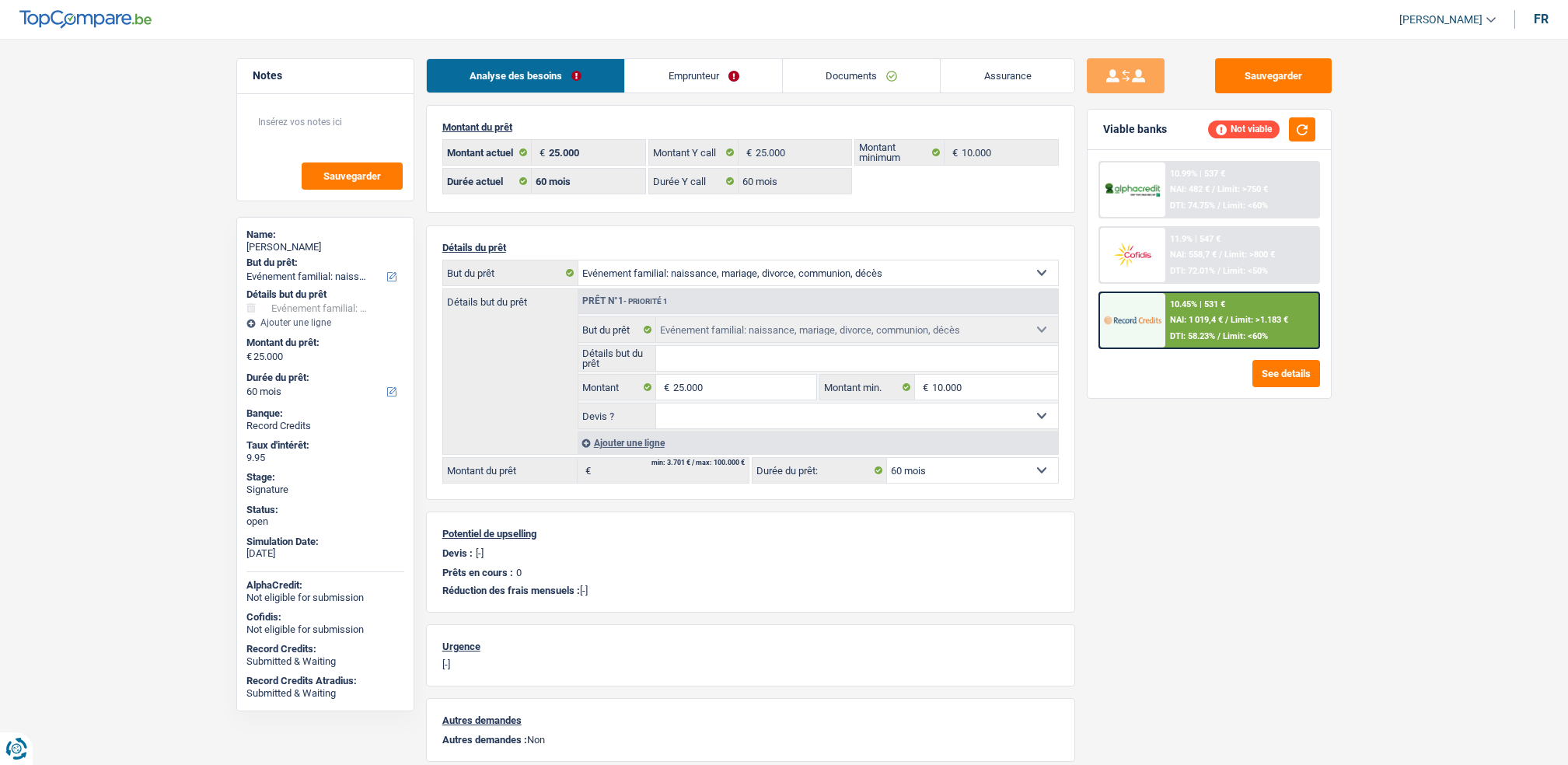
select select "familyEvent"
select select "60"
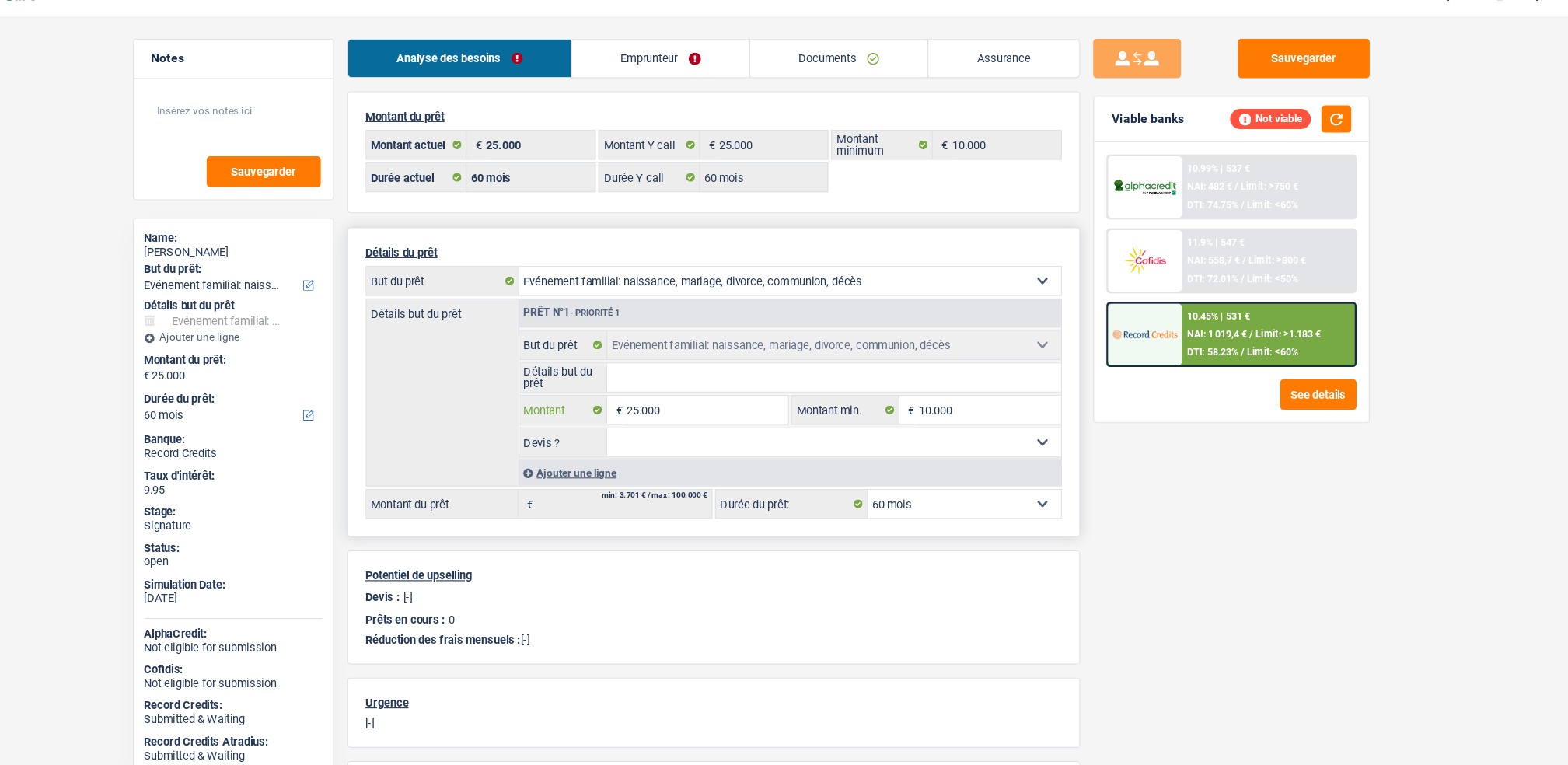
click at [717, 400] on input "25.000" at bounding box center [744, 387] width 143 height 25
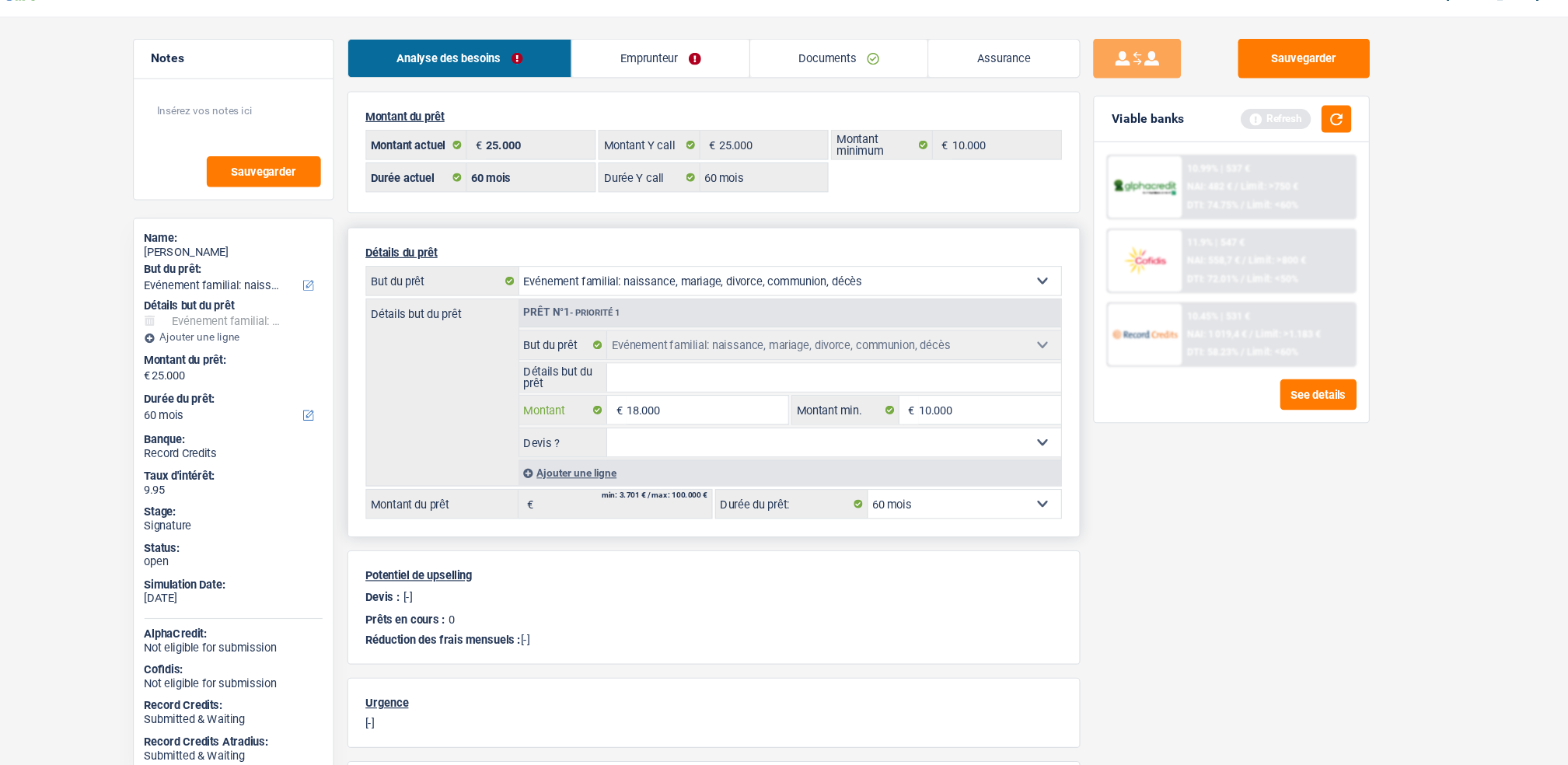
type input "18.000"
select select "84"
type input "18.000"
select select "84"
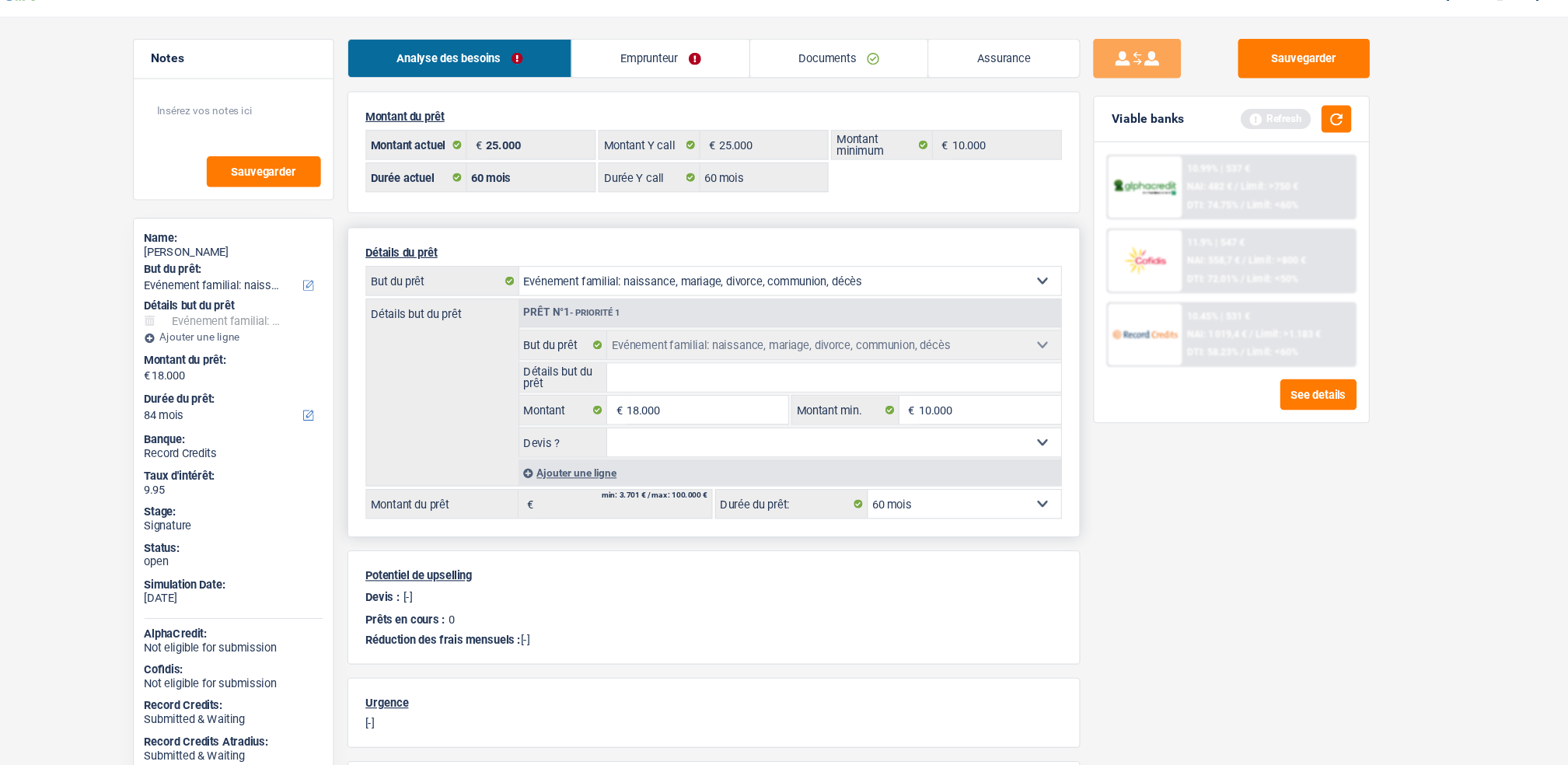
type input "18.000"
select select "84"
click at [922, 472] on select "12 mois 18 mois 24 mois 30 mois 36 mois 42 mois 48 mois 60 mois 72 mois 84 mois…" at bounding box center [972, 470] width 171 height 25
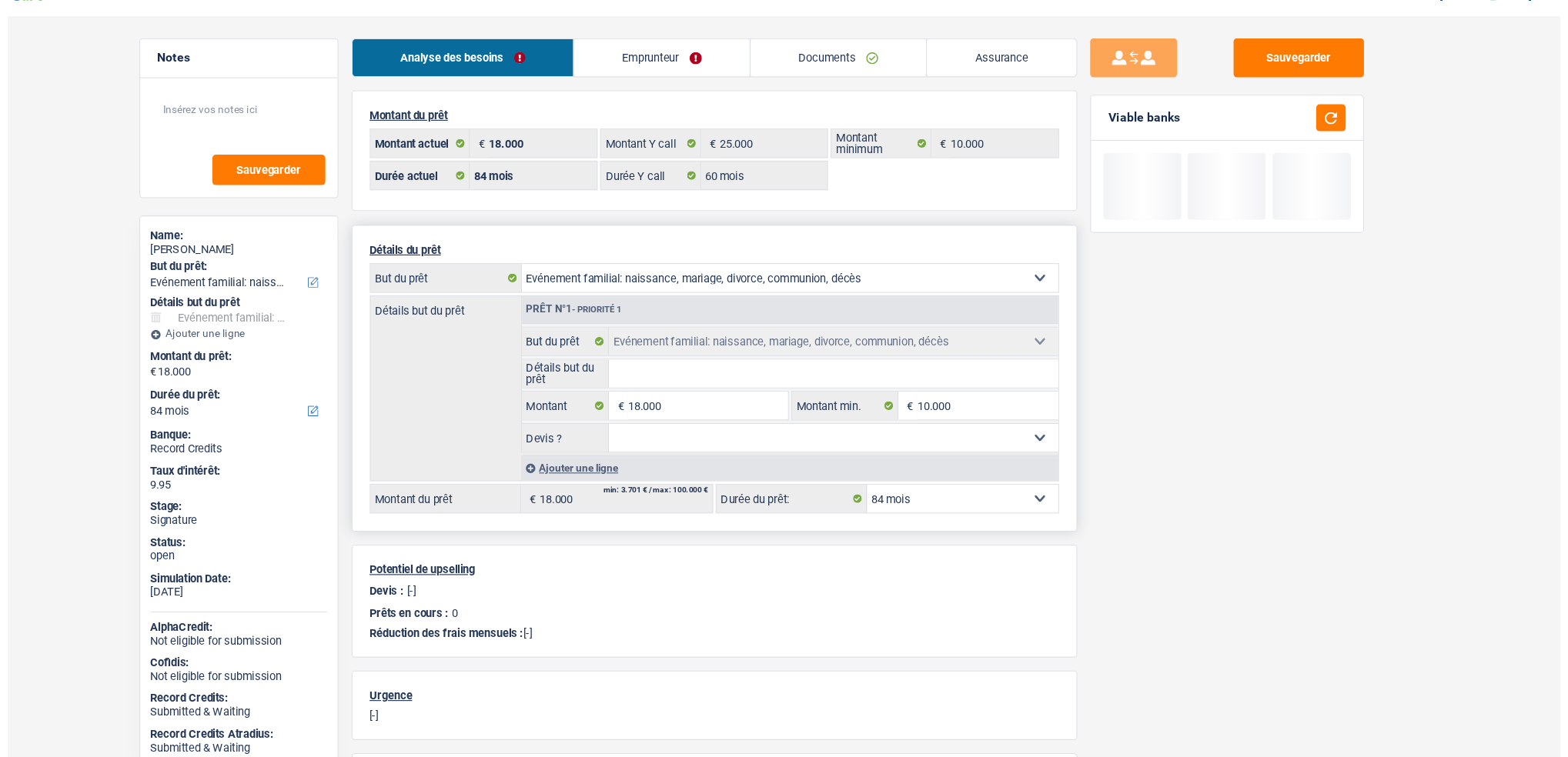
scroll to position [35, 0]
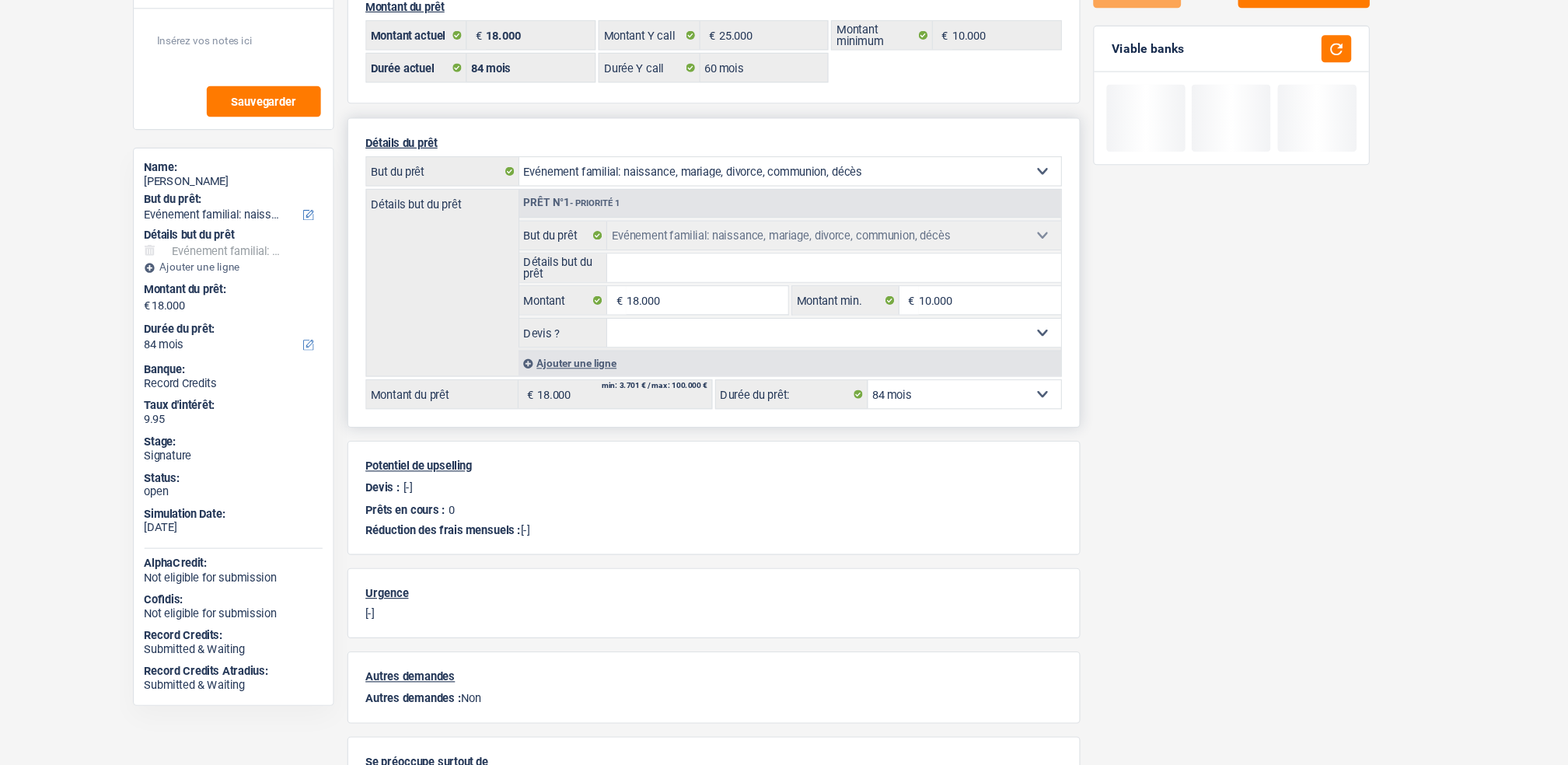
click at [917, 428] on select "12 mois 18 mois 24 mois 30 mois 36 mois 42 mois 48 mois 60 mois 72 mois 84 mois…" at bounding box center [972, 435] width 171 height 25
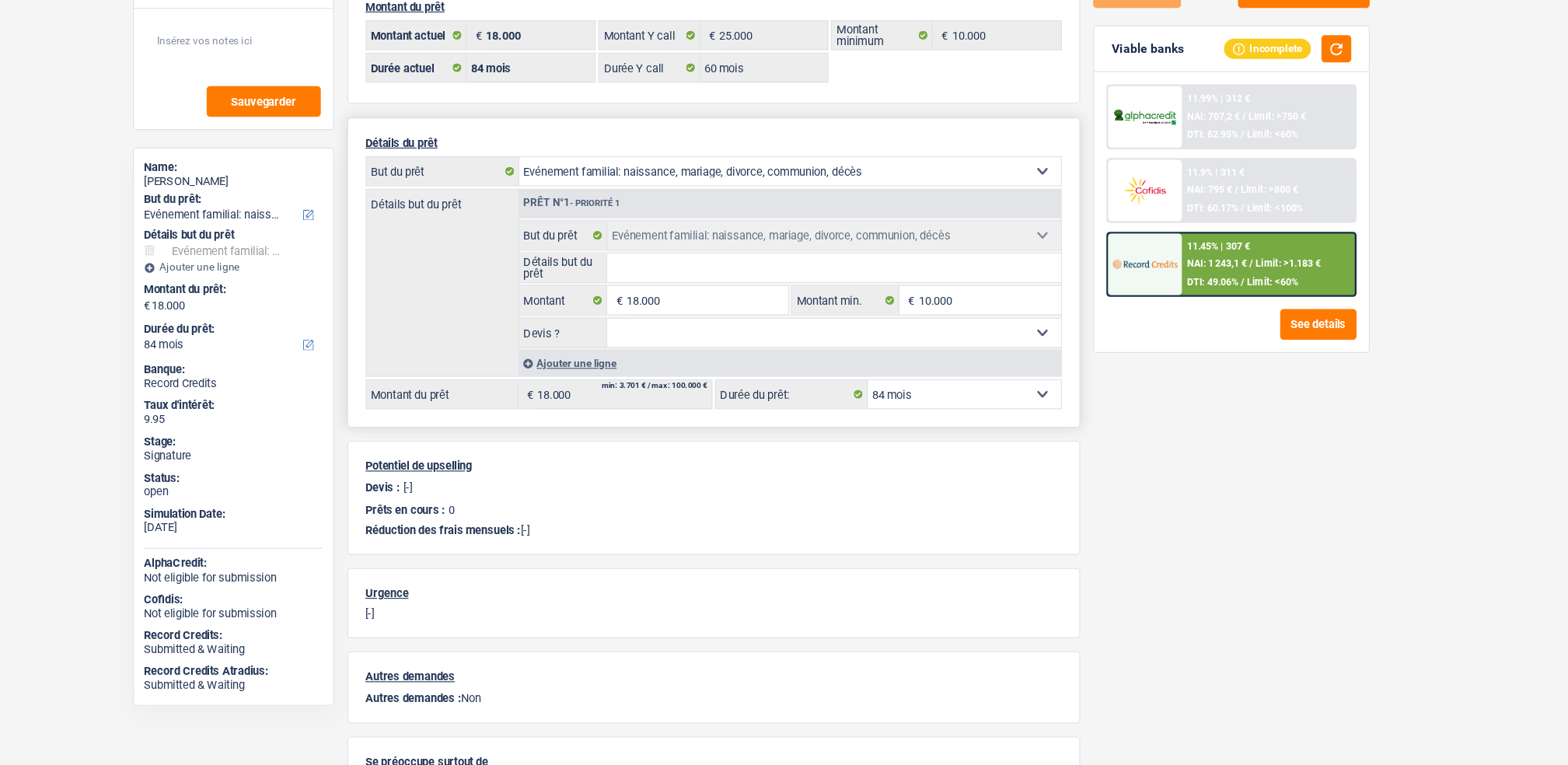
click at [887, 425] on select "12 mois 18 mois 24 mois 30 mois 36 mois 42 mois 48 mois 60 mois 72 mois 84 mois…" at bounding box center [972, 435] width 171 height 25
click at [1123, 299] on div at bounding box center [1132, 320] width 65 height 55
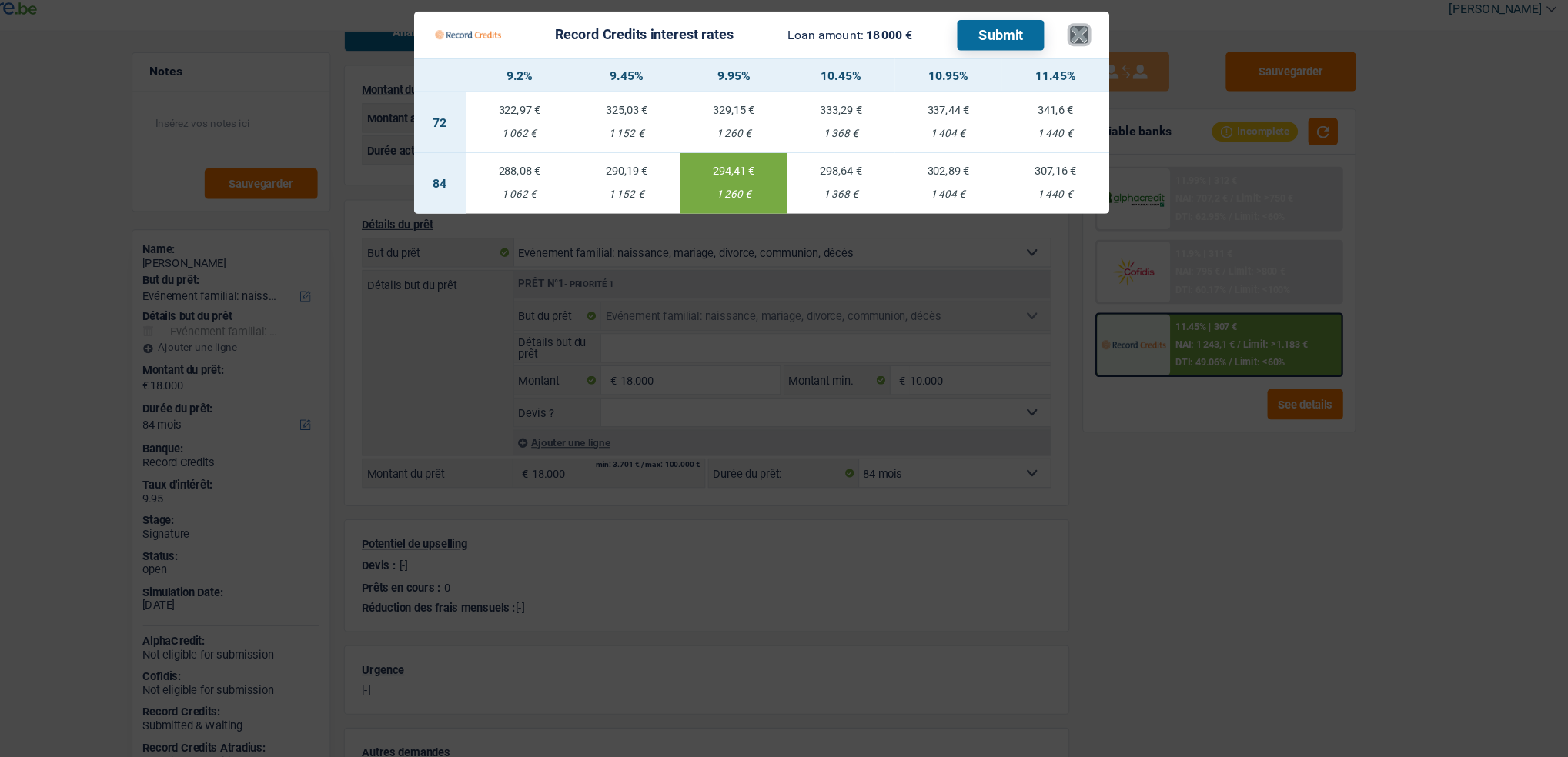
click at [1077, 49] on button "×" at bounding box center [1073, 42] width 16 height 16
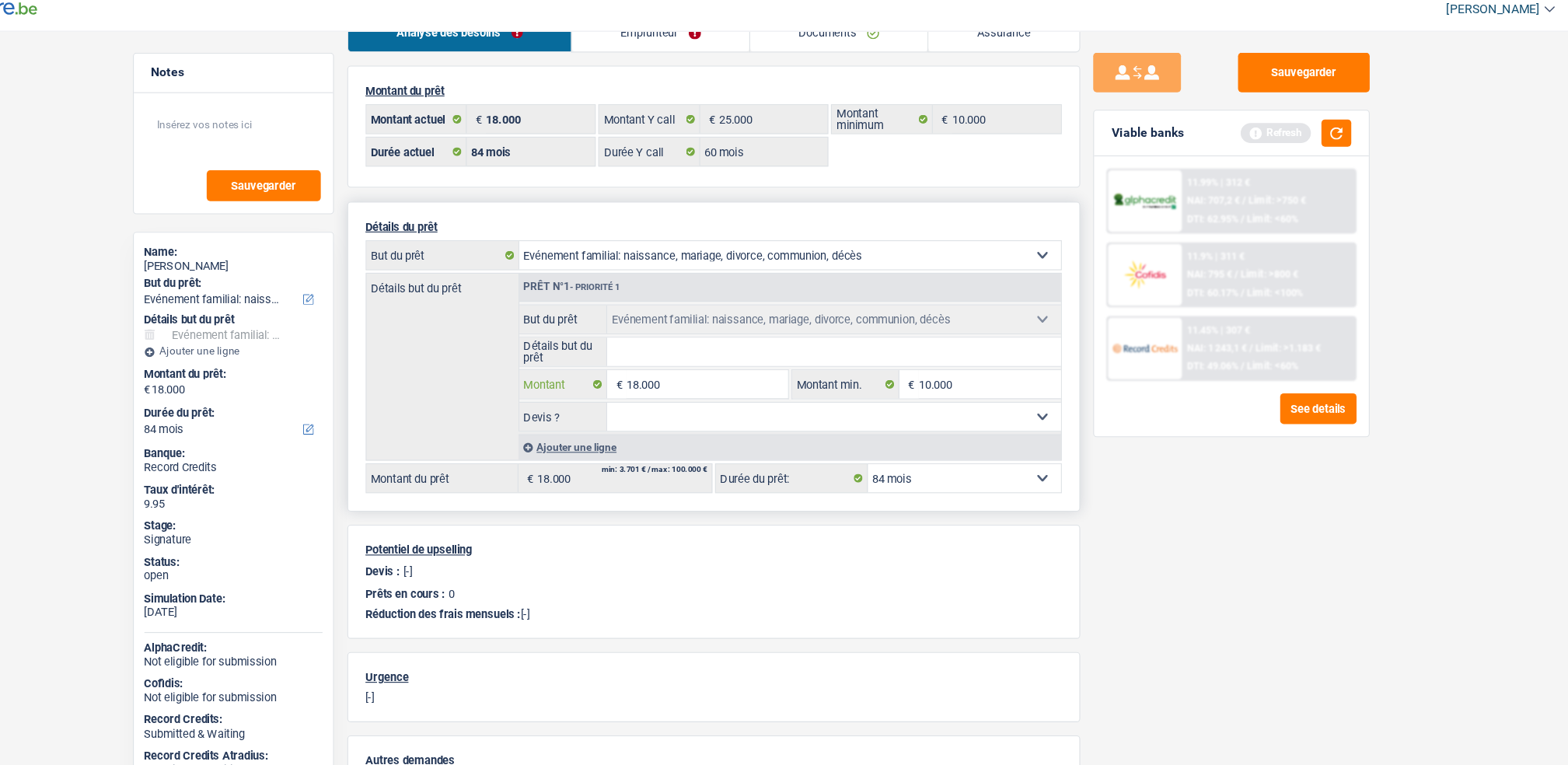
click at [759, 349] on input "18.000" at bounding box center [744, 352] width 143 height 25
type input "25.000"
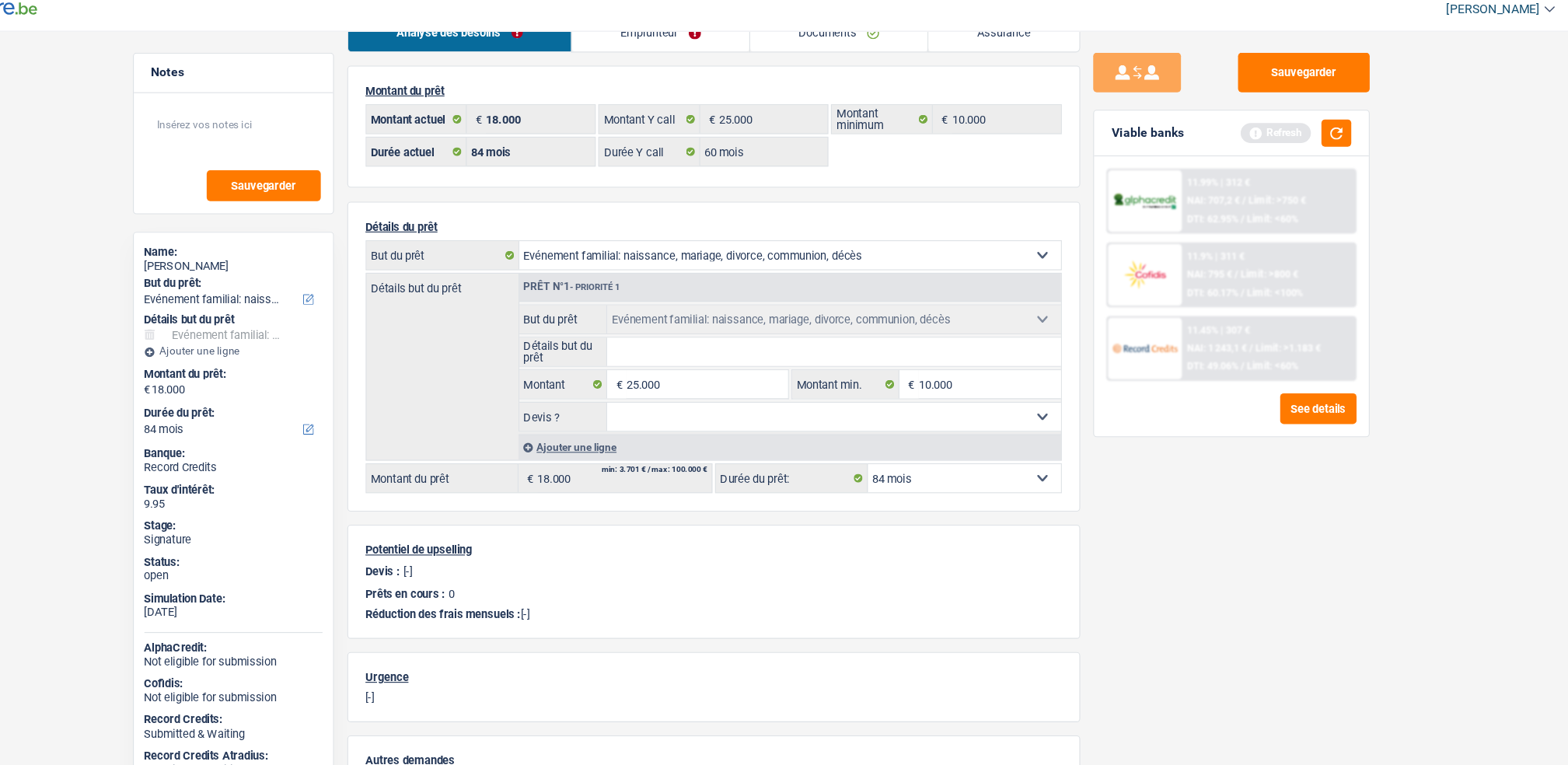
select select "120"
type input "25.000"
select select "120"
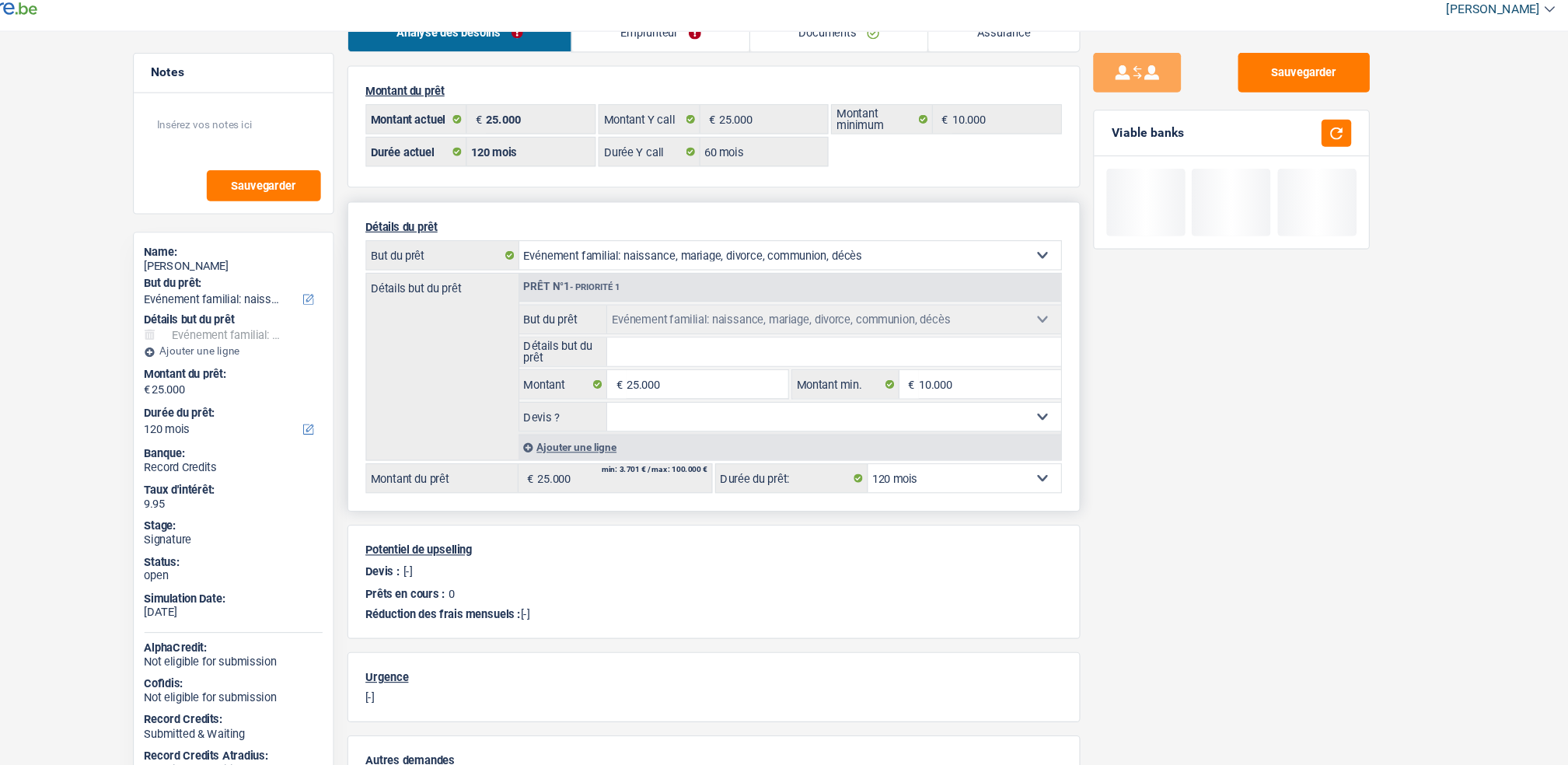
click at [922, 434] on select "12 mois 18 mois 24 mois 30 mois 36 mois 42 mois 48 mois 60 mois 72 mois 84 mois…" at bounding box center [972, 435] width 171 height 25
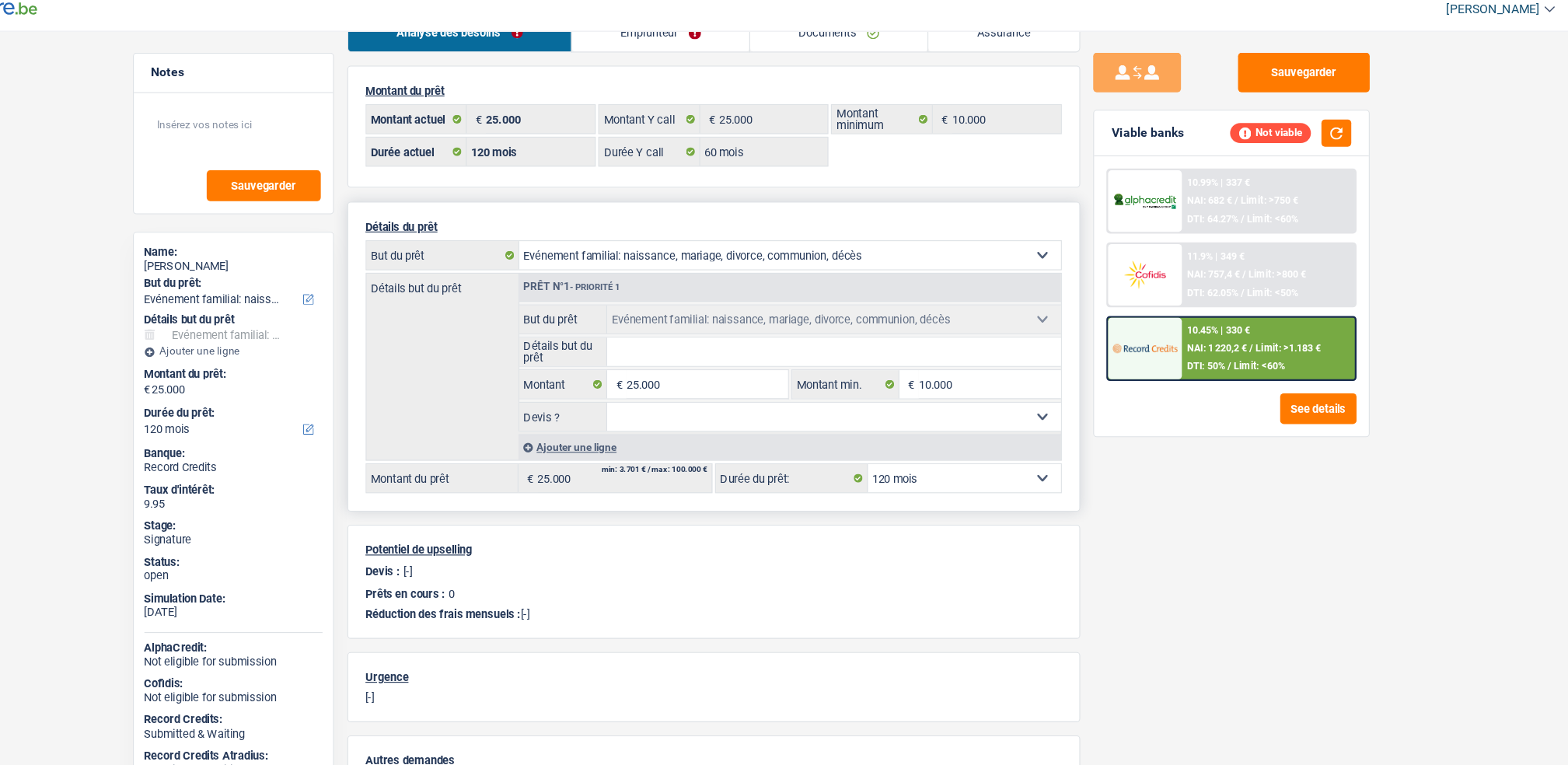
select select "84"
click at [887, 425] on select "12 mois 18 mois 24 mois 30 mois 36 mois 42 mois 48 mois 60 mois 72 mois 84 mois…" at bounding box center [972, 435] width 171 height 25
select select "84"
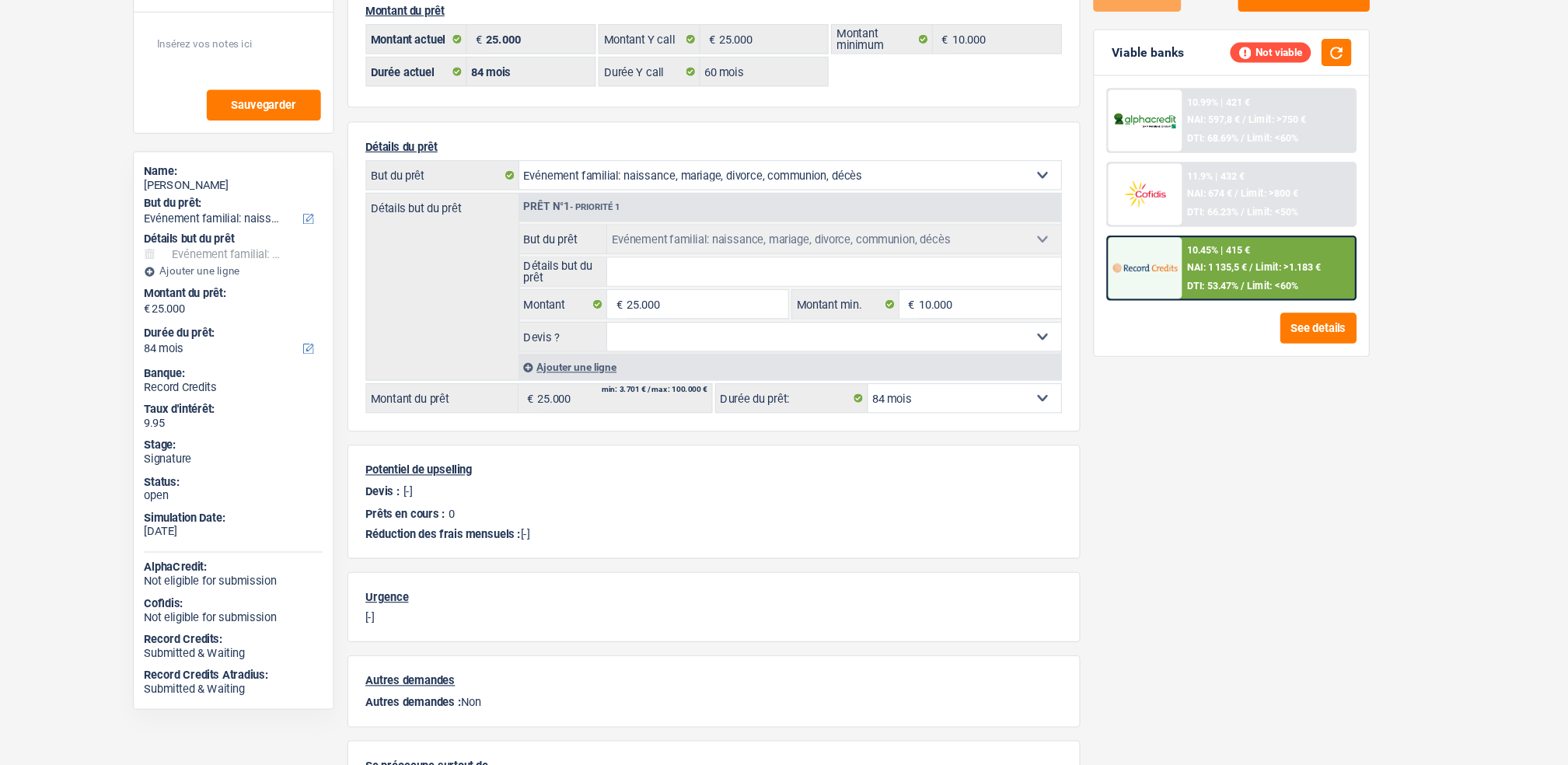
click at [1143, 339] on div at bounding box center [1132, 320] width 65 height 55
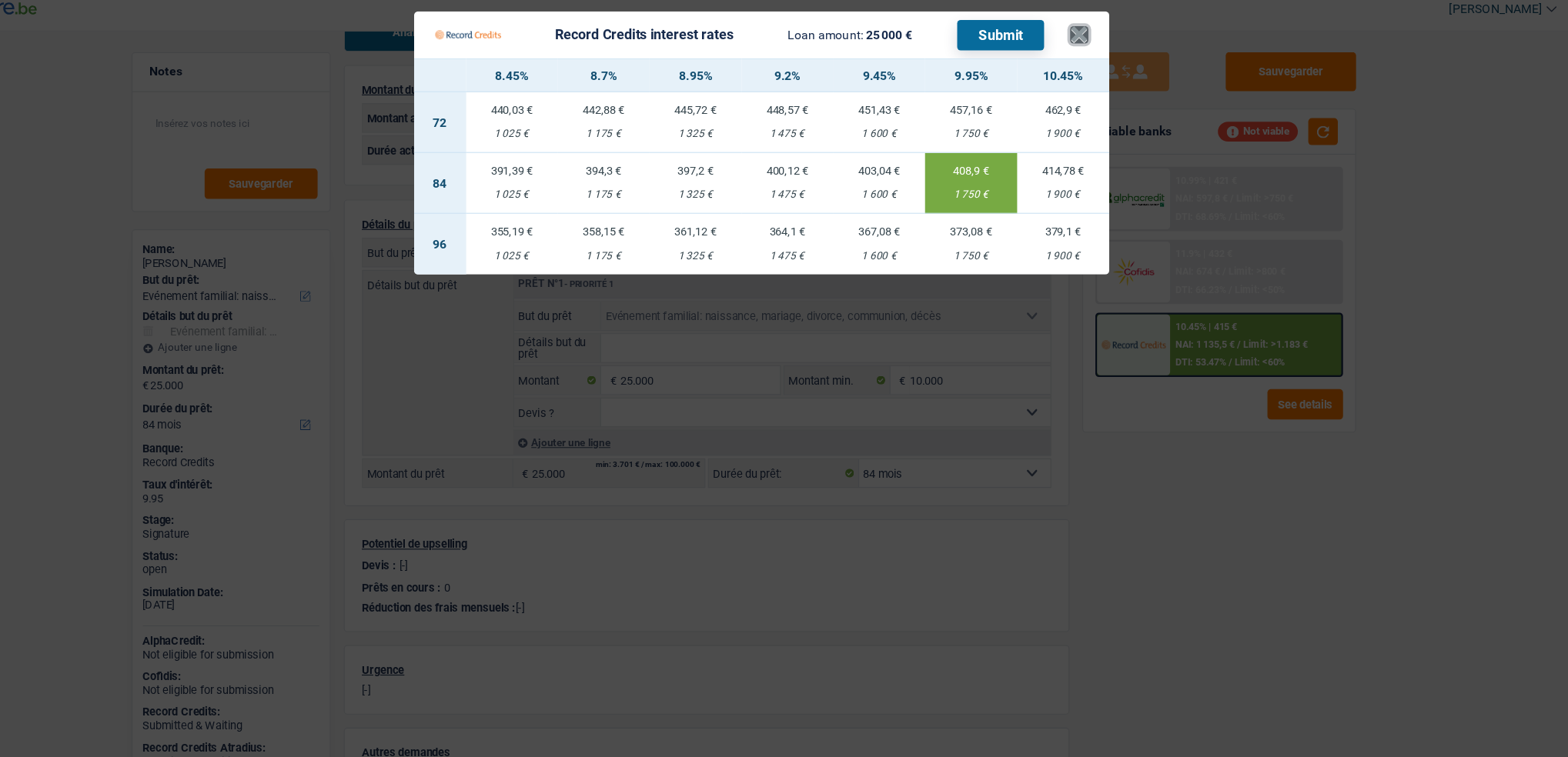
drag, startPoint x: 1074, startPoint y: 42, endPoint x: 1052, endPoint y: 117, distance: 78.2
click at [1052, 117] on Credits___BV_modal_content_ "Record Credits interest rates Loan amount: 25 000 € Submit × 8.45% 8.7% 8.95% 9…" at bounding box center [792, 138] width 616 height 233
click at [1066, 41] on button "×" at bounding box center [1073, 42] width 16 height 16
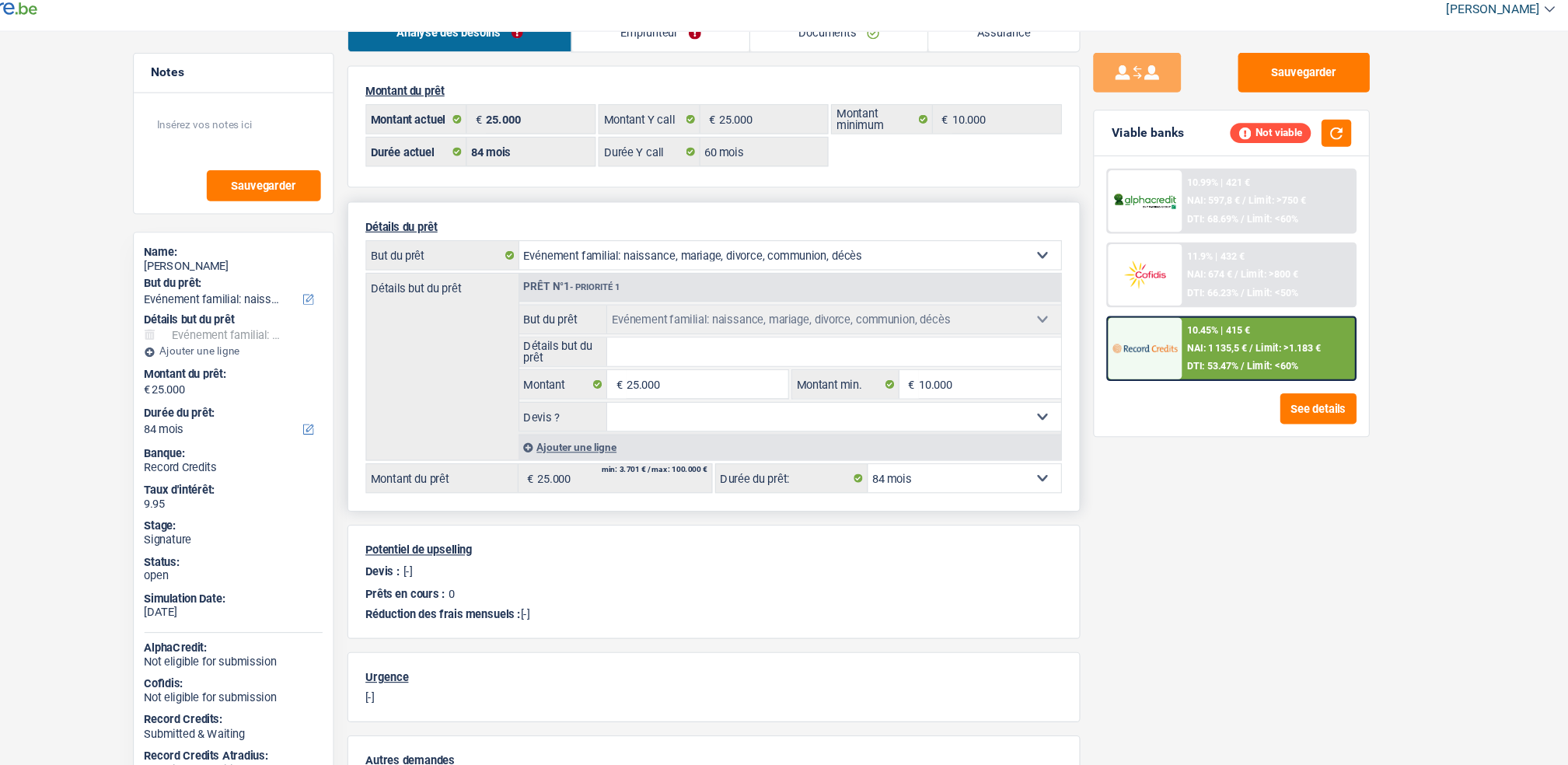
scroll to position [0, 0]
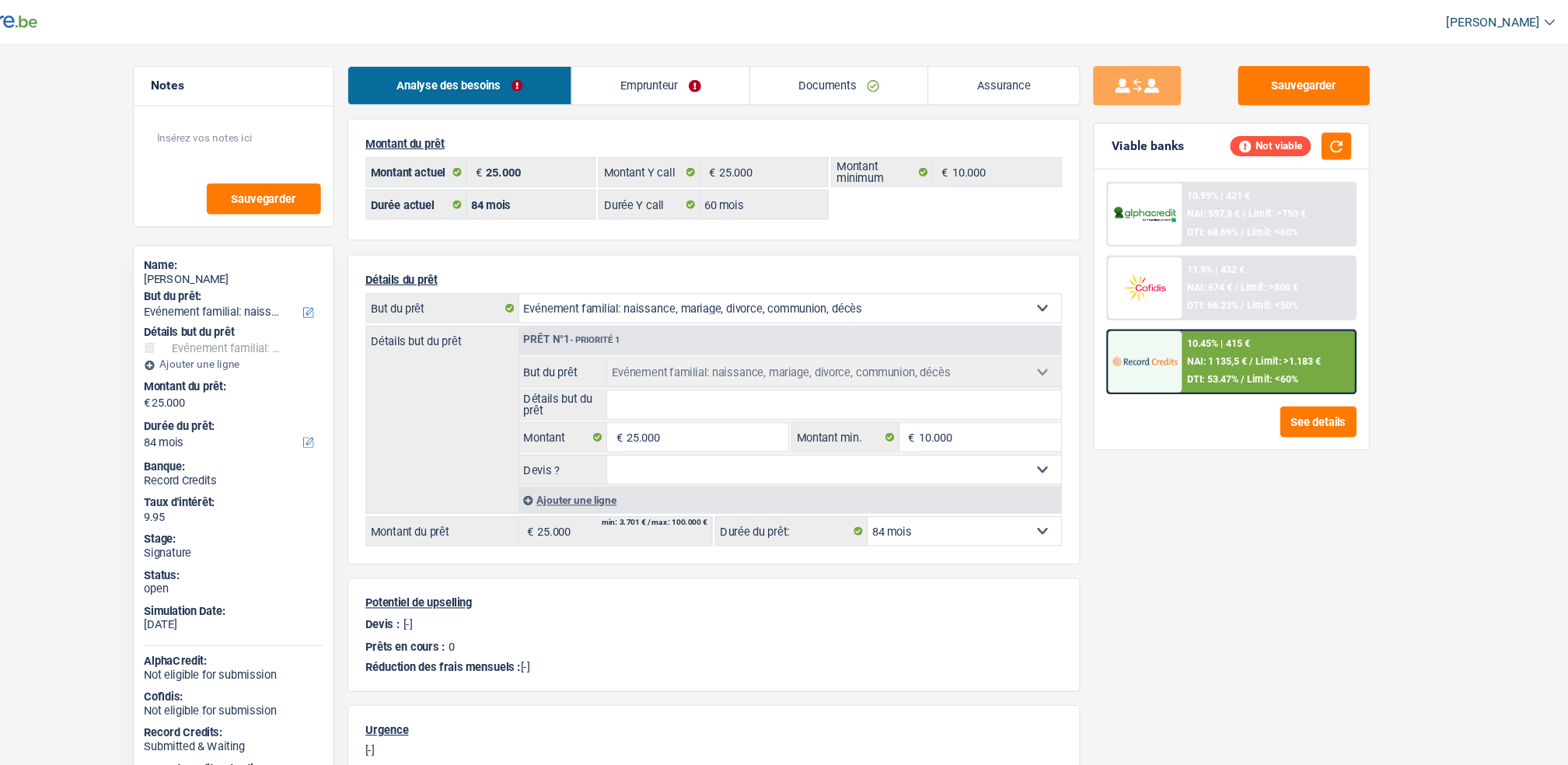
click at [1174, 333] on span "DTI: 53.47%" at bounding box center [1192, 336] width 45 height 10
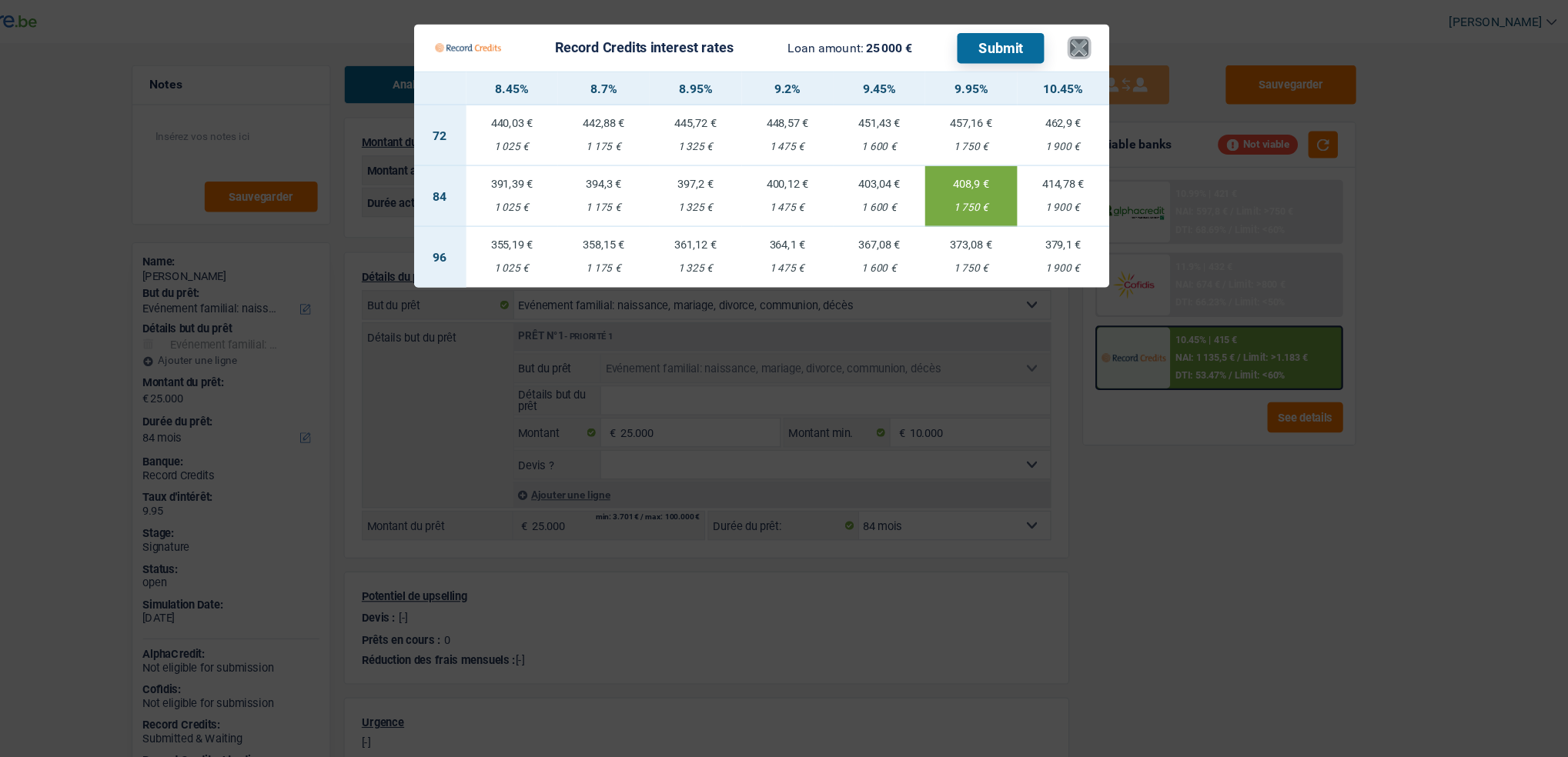
click at [1068, 44] on button "×" at bounding box center [1073, 42] width 16 height 16
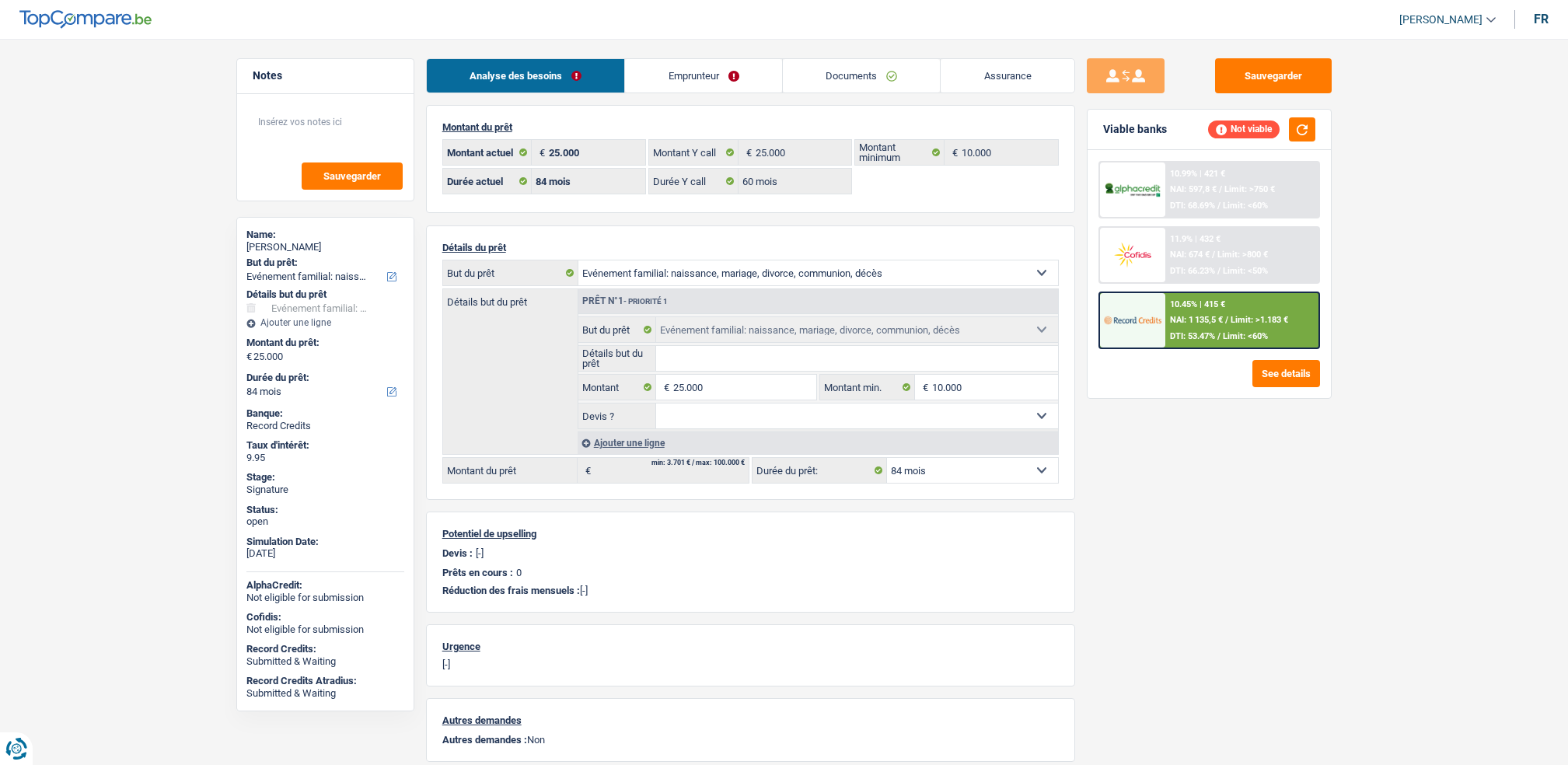
select select "familyEvent"
select select "84"
select select "60"
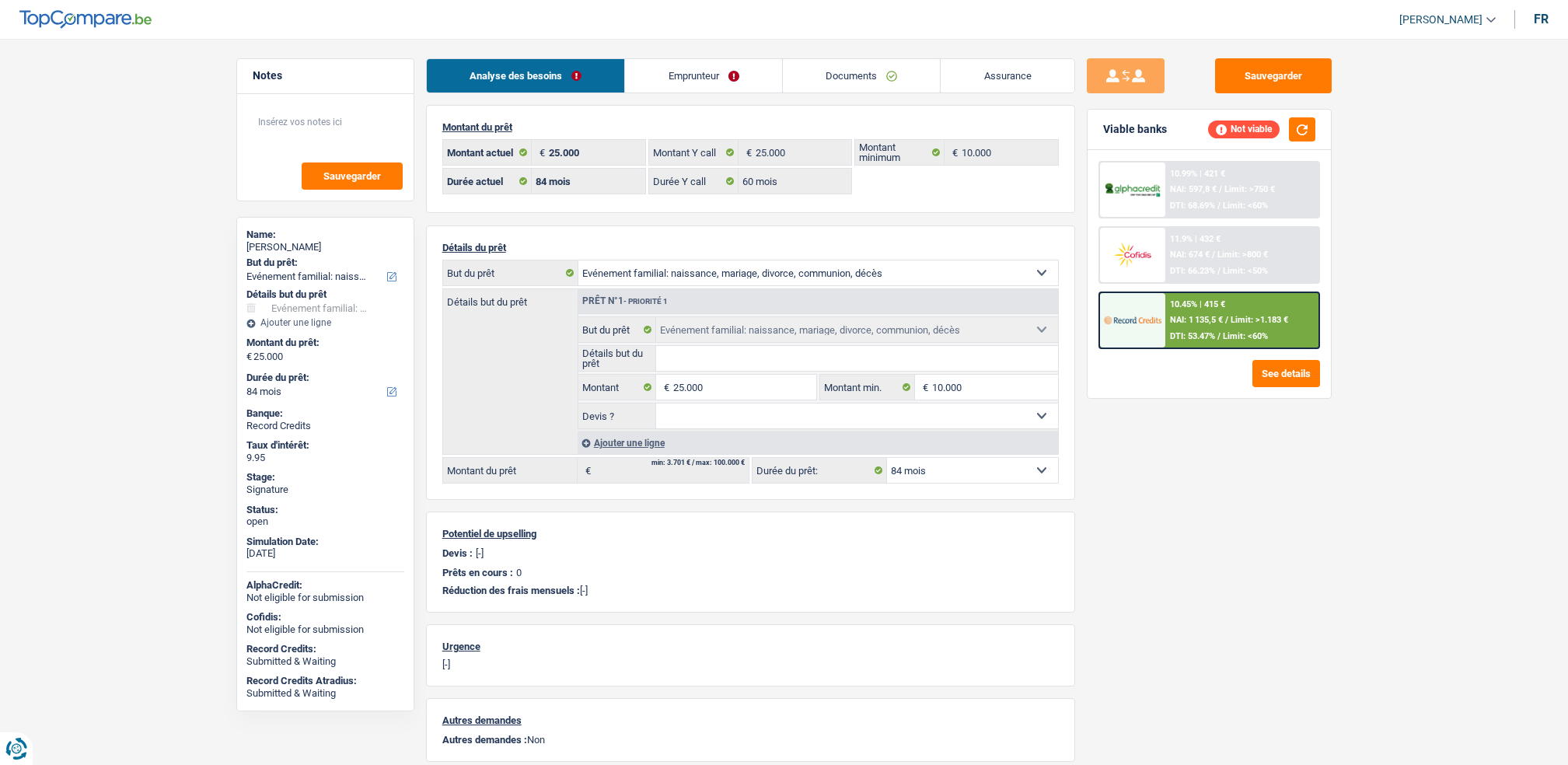
select select "familyEvent"
select select "84"
click at [941, 71] on link "Assurance" at bounding box center [1007, 76] width 134 height 34
